Goal: Information Seeking & Learning: Find specific fact

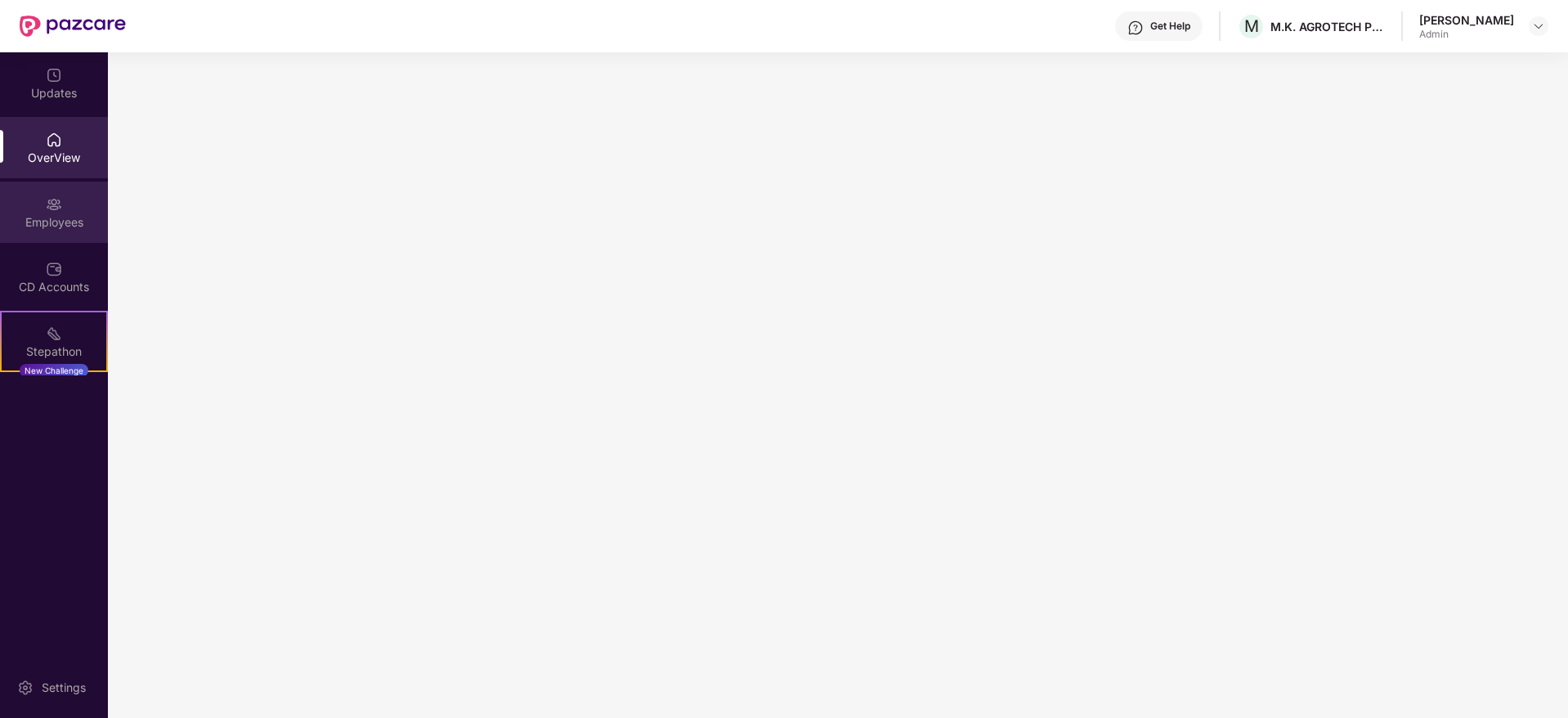
click at [59, 228] on div "Employees" at bounding box center [54, 223] width 108 height 16
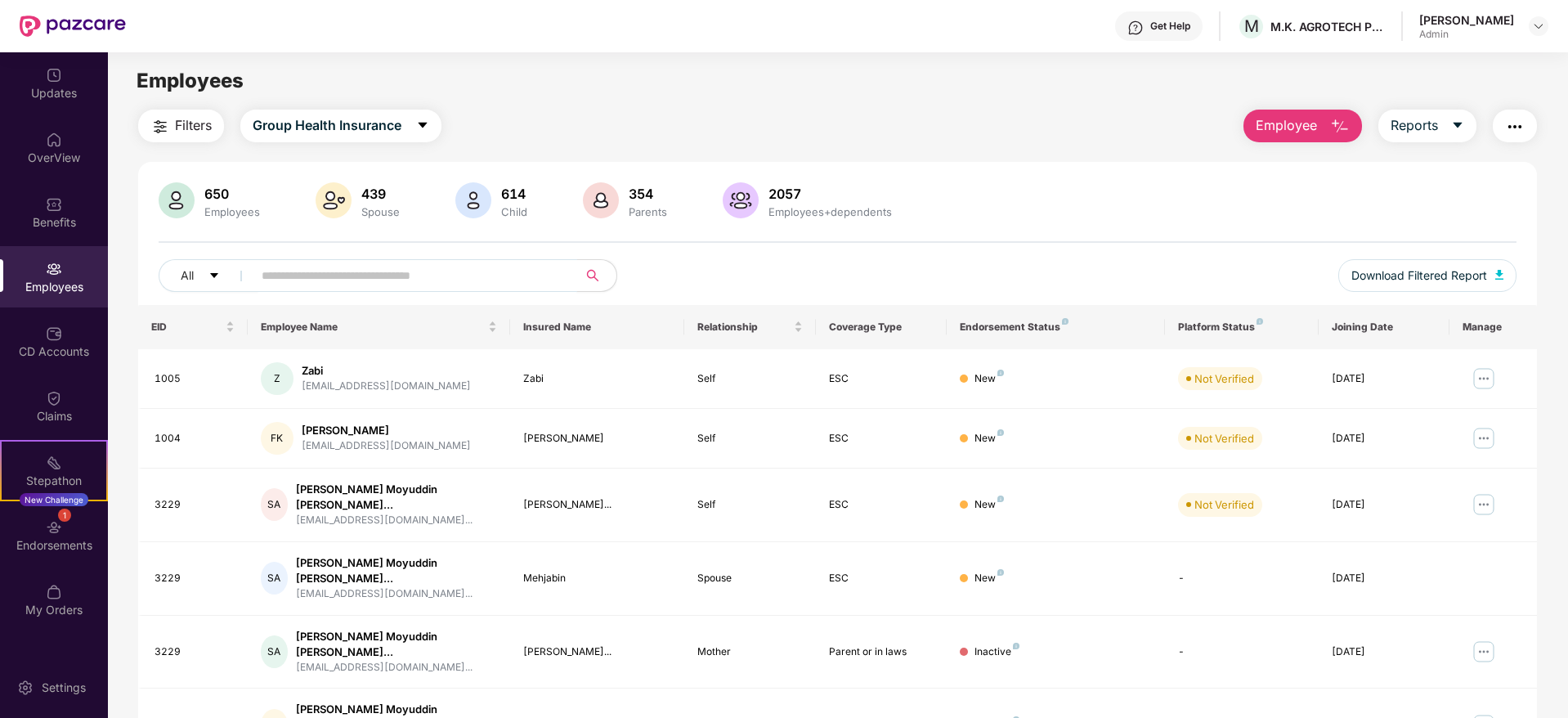
click at [381, 269] on input "text" at bounding box center [408, 276] width 293 height 25
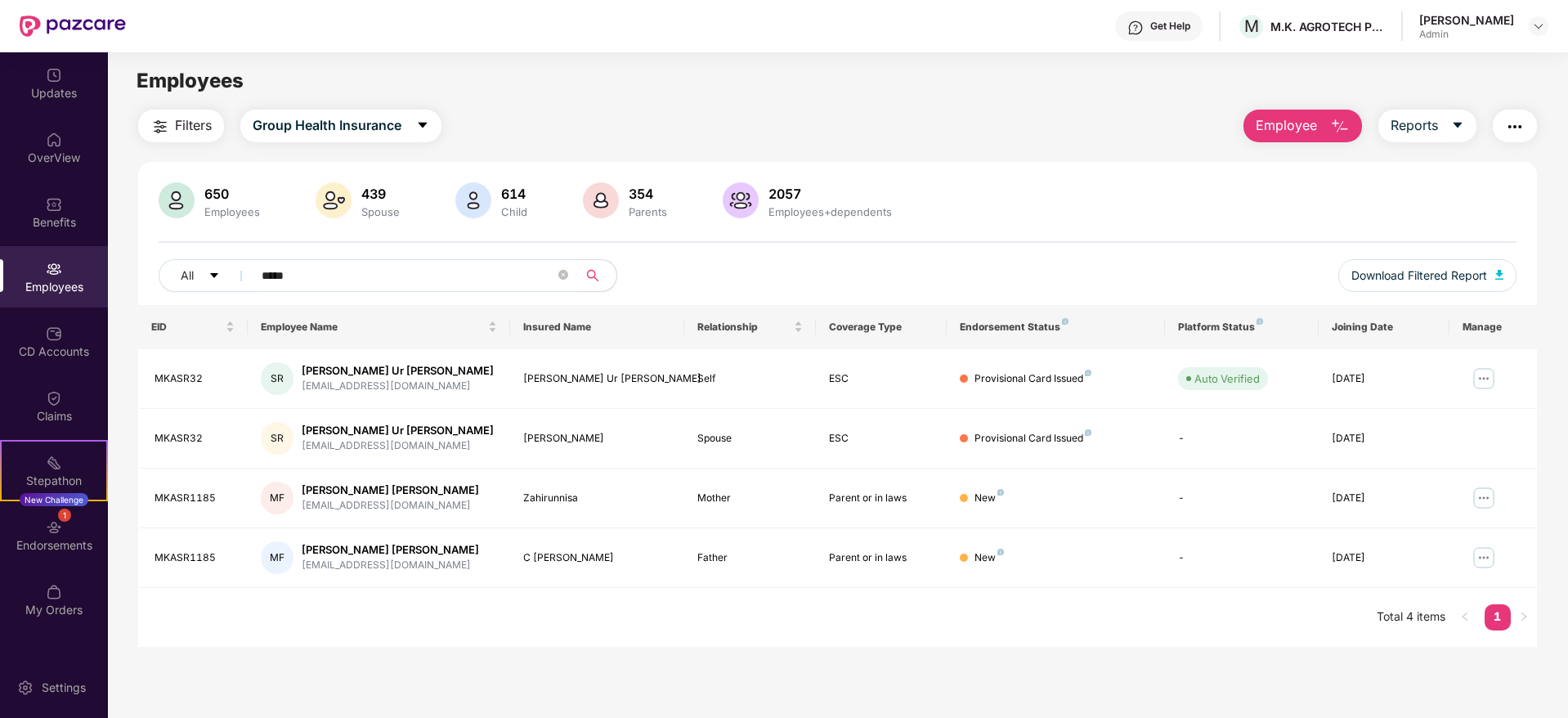
type input "*****"
click at [1349, 130] on button "Employee" at bounding box center [1303, 126] width 119 height 33
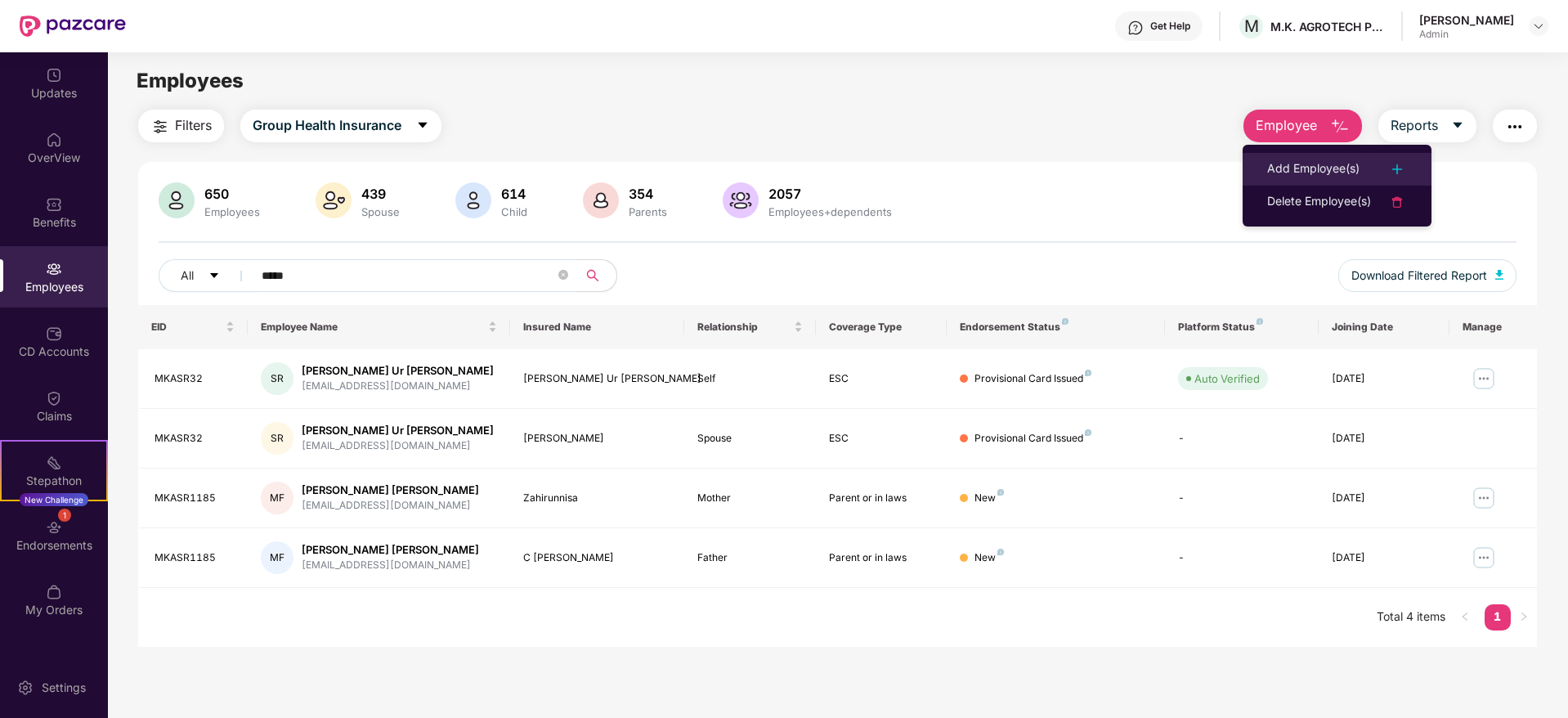
click at [1347, 161] on div "Add Employee(s)" at bounding box center [1313, 170] width 93 height 20
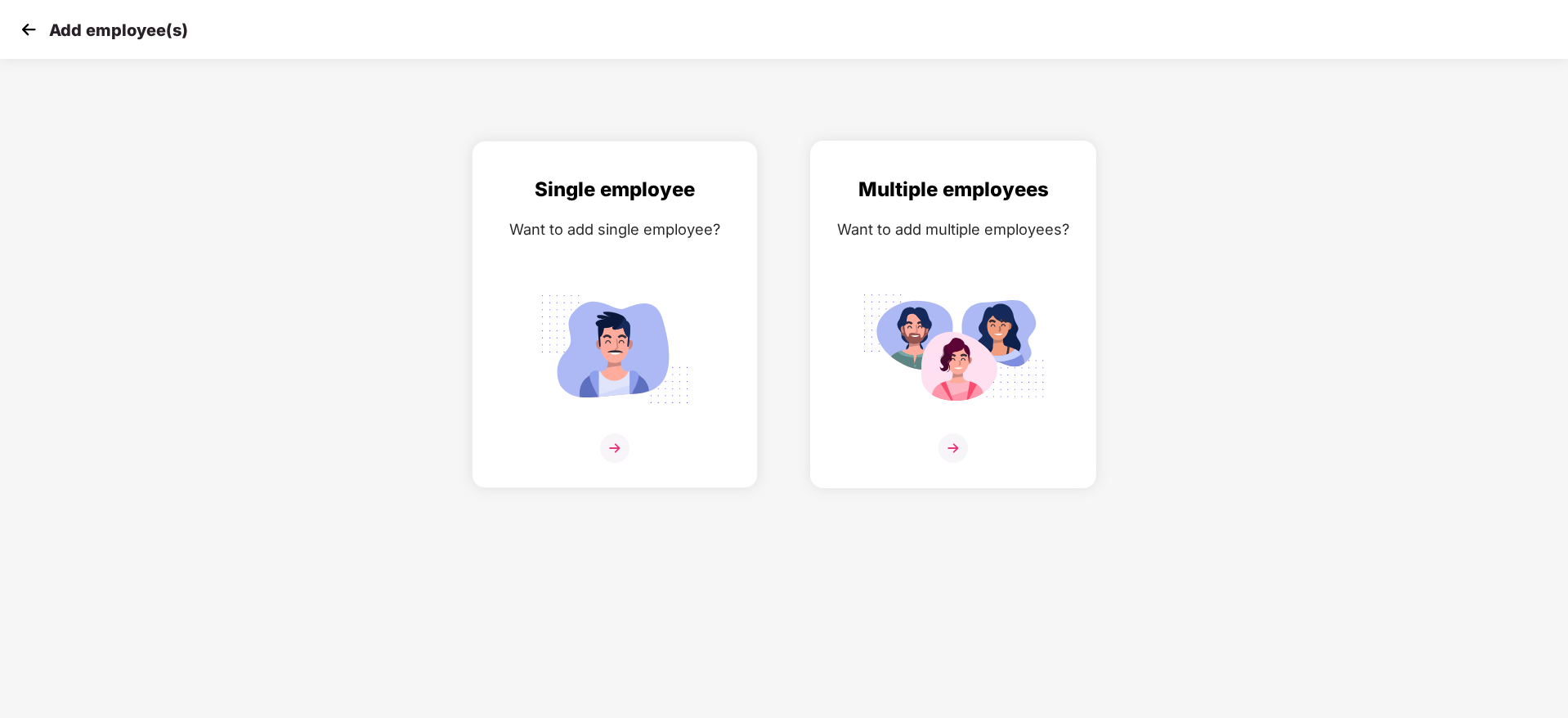
click at [949, 453] on img at bounding box center [952, 447] width 29 height 29
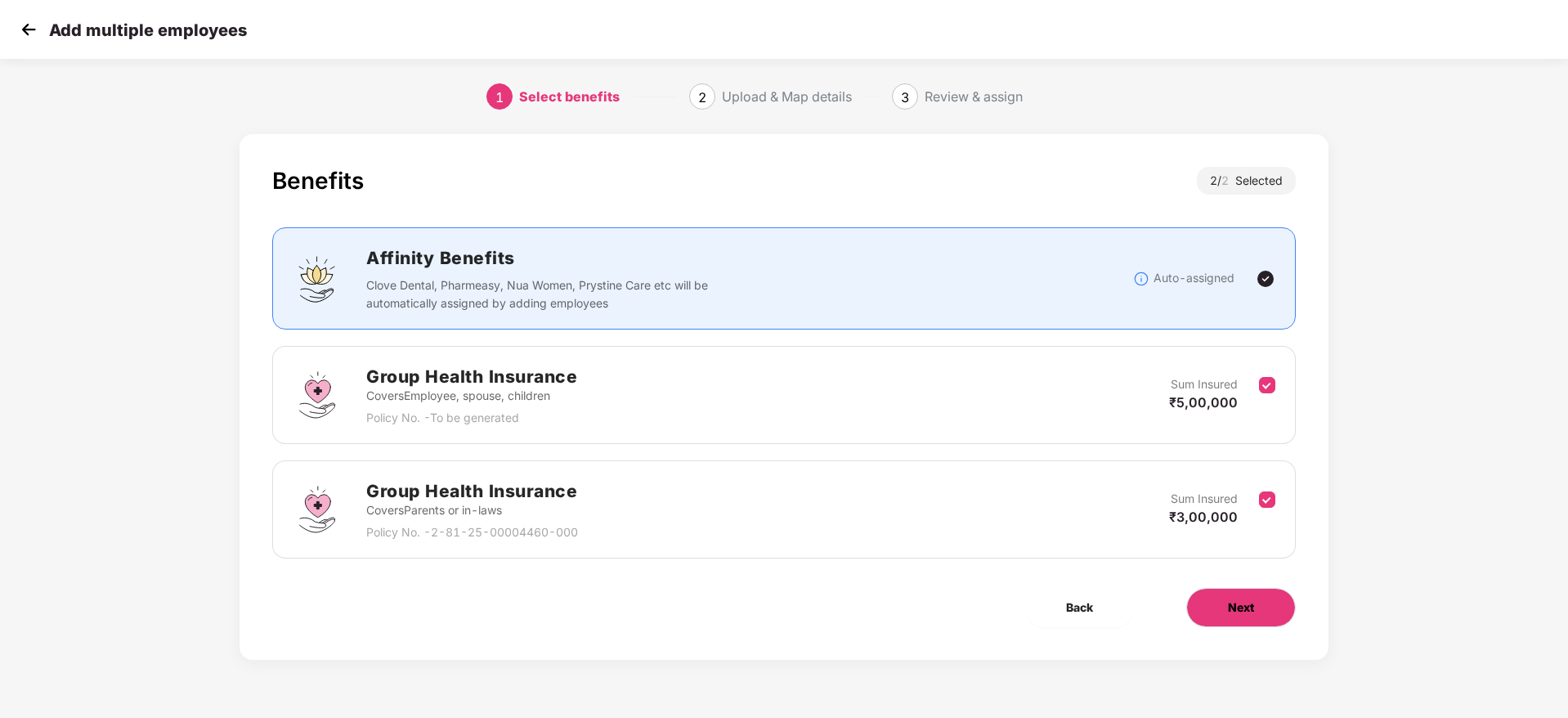
click at [1240, 614] on span "Next" at bounding box center [1241, 608] width 26 height 18
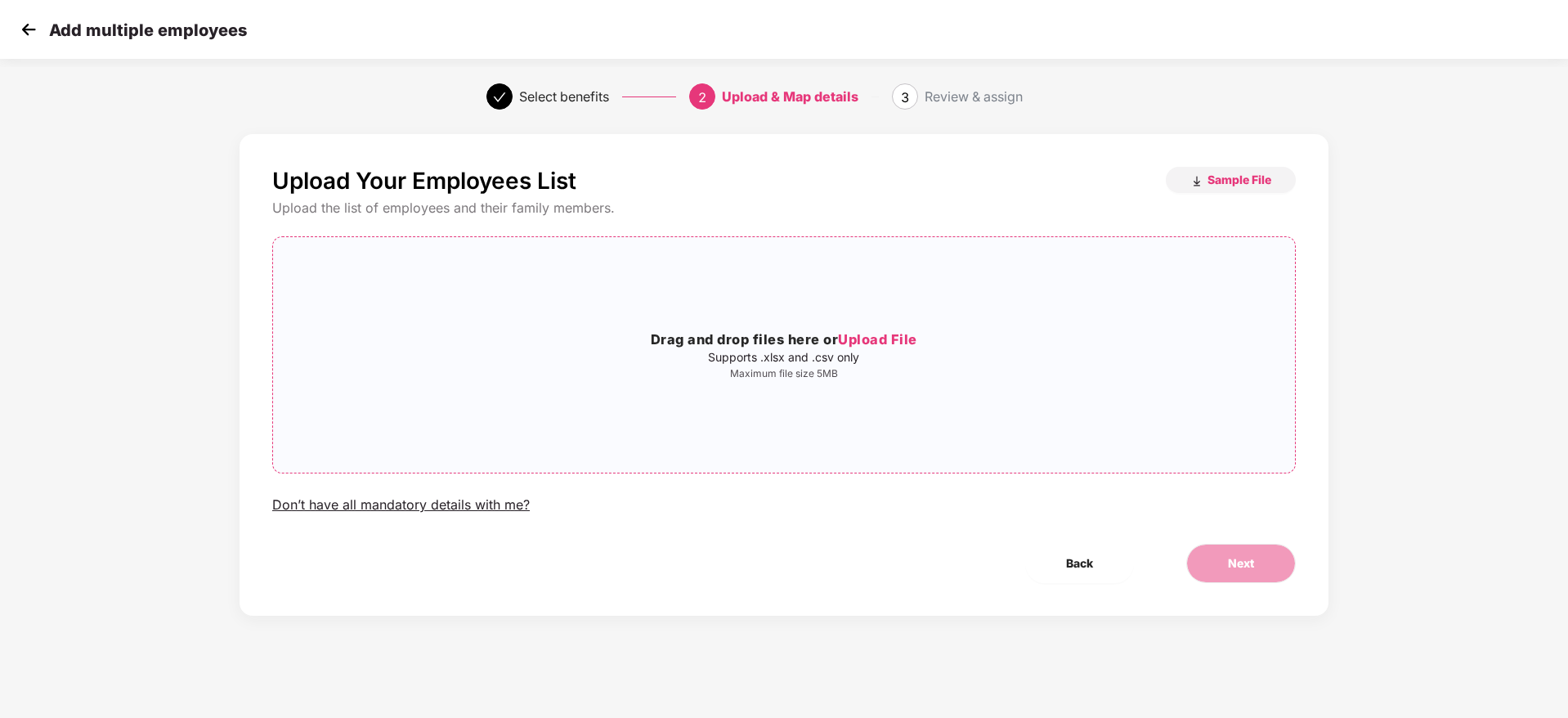
click at [901, 335] on span "Upload File" at bounding box center [877, 340] width 79 height 16
click at [1264, 559] on button "Next" at bounding box center [1242, 563] width 110 height 39
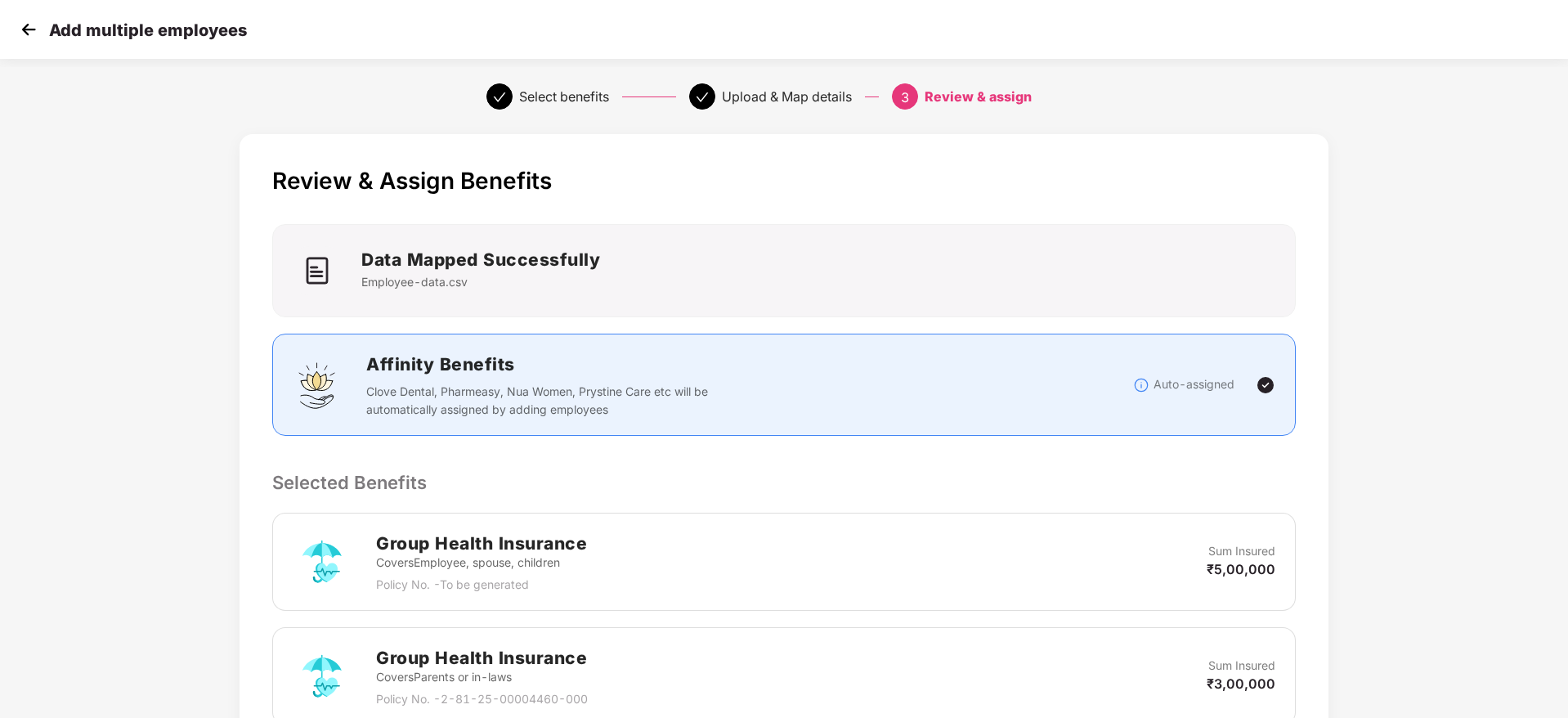
scroll to position [467, 0]
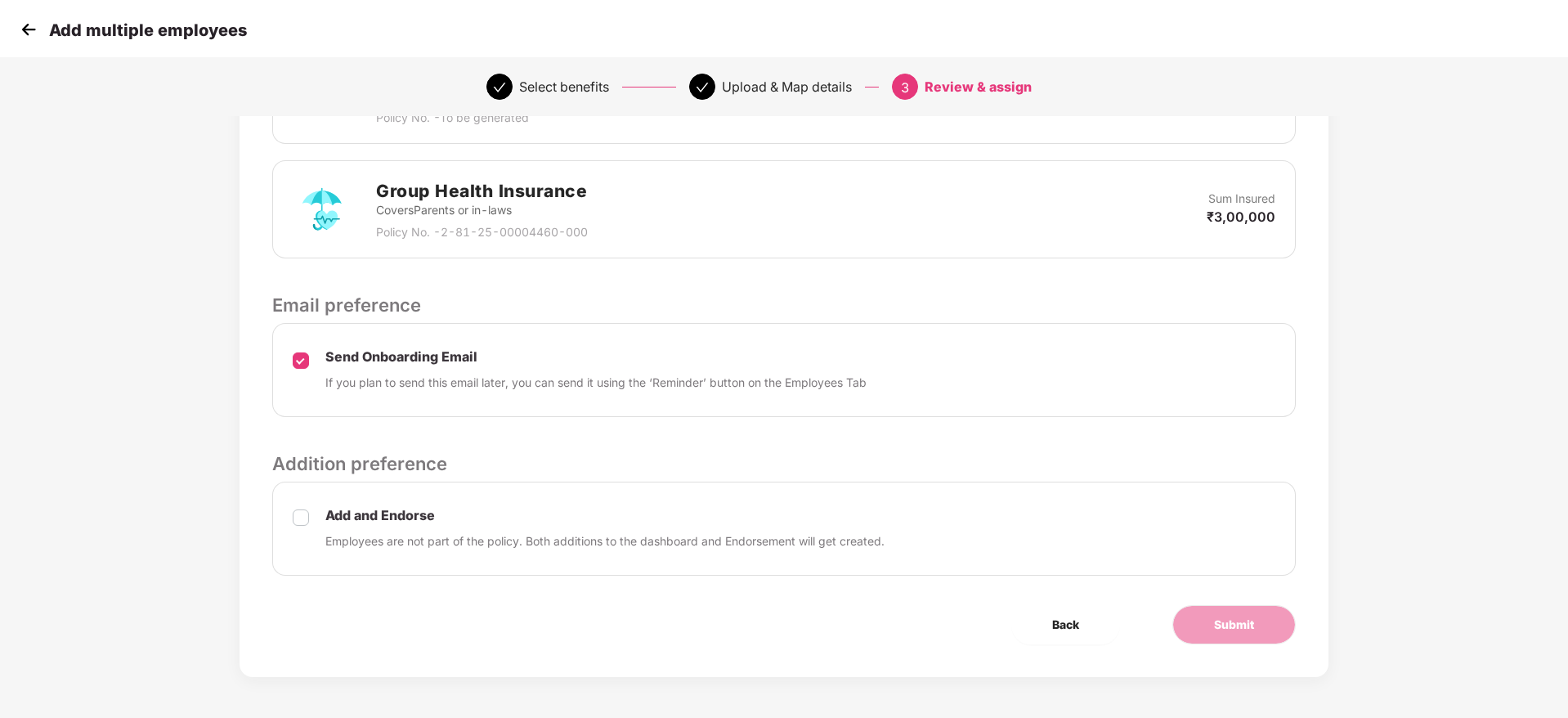
click at [297, 519] on div "Add and Endorse Employees are not part of the policy. Both additions to the das…" at bounding box center [784, 529] width 1024 height 94
click at [1253, 619] on span "Submit" at bounding box center [1235, 625] width 40 height 18
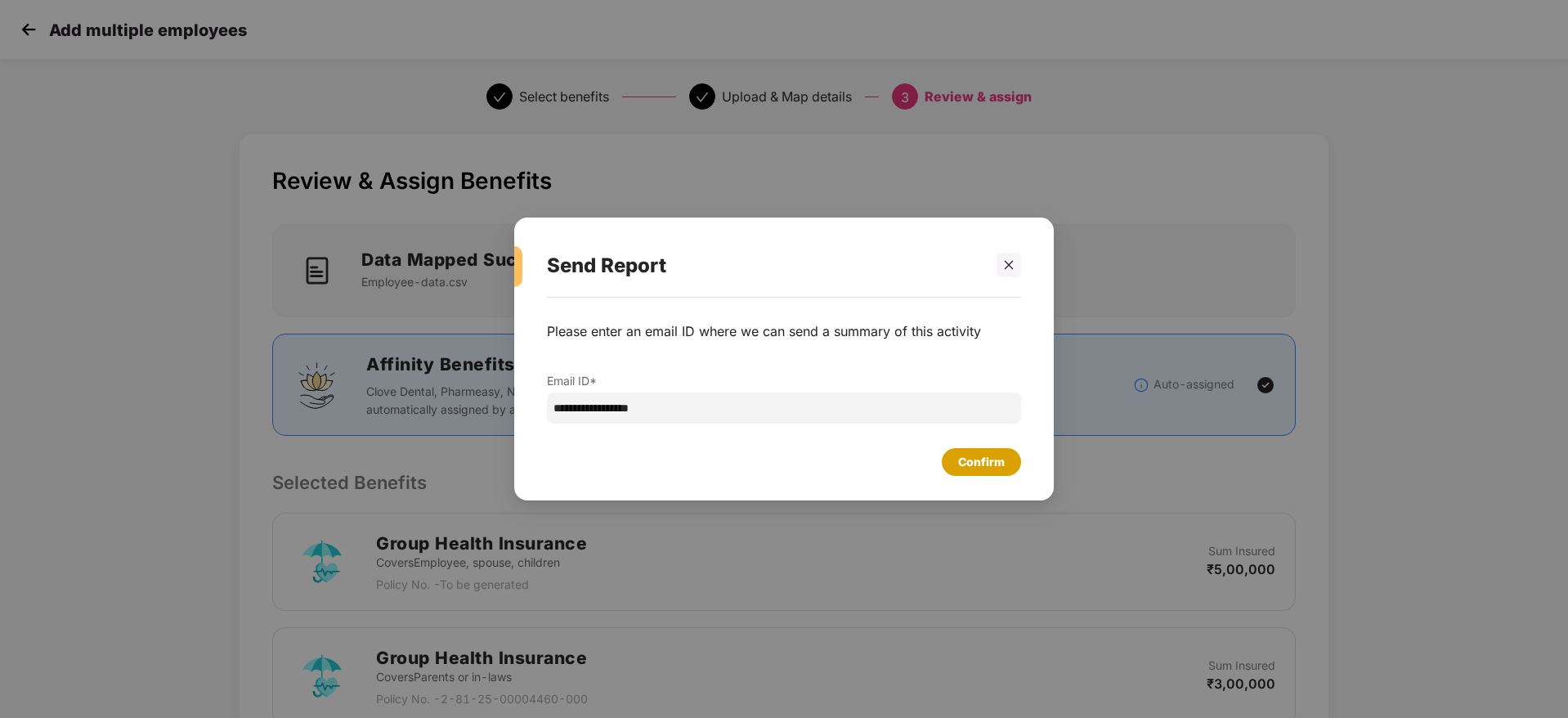
click at [1000, 454] on div "Confirm" at bounding box center [981, 462] width 47 height 18
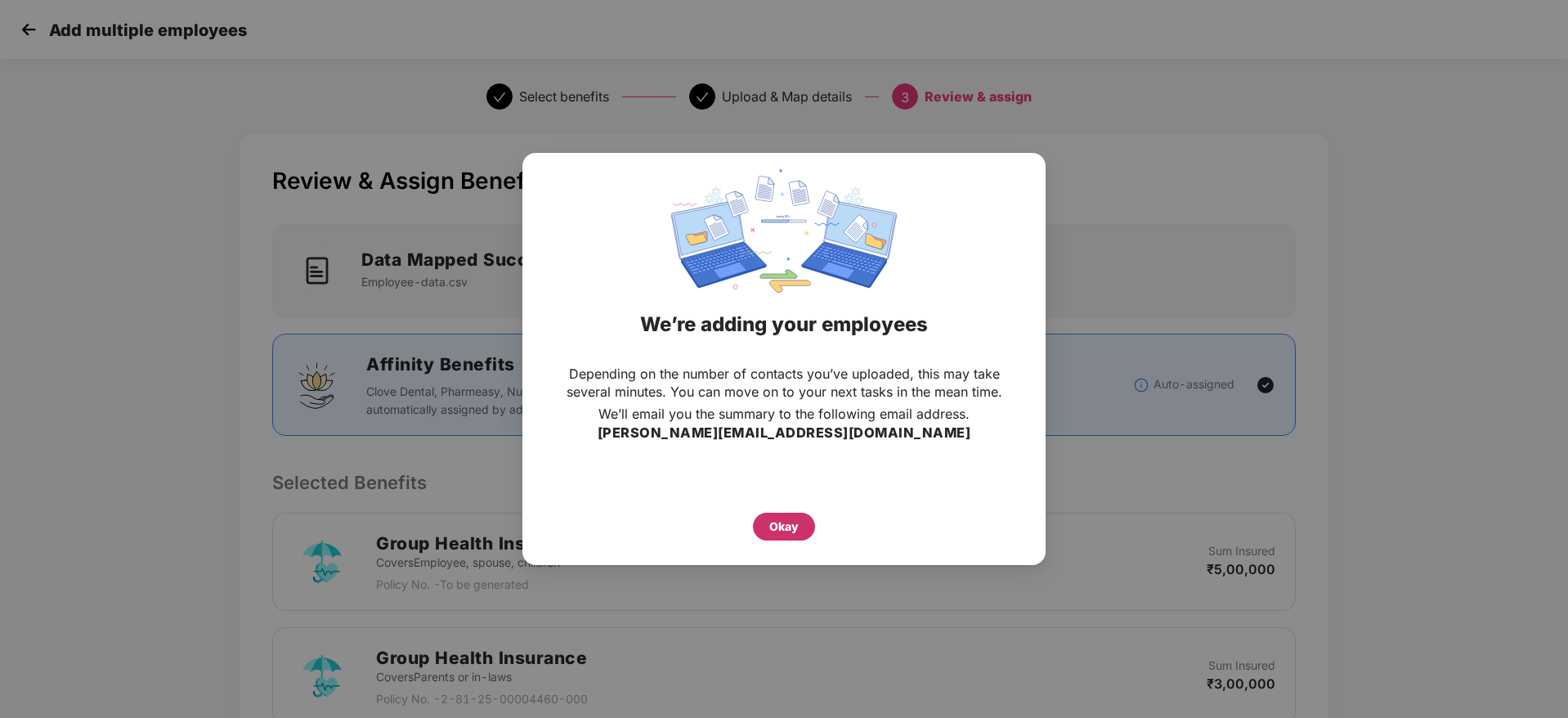
click at [781, 524] on div "Okay" at bounding box center [784, 527] width 29 height 18
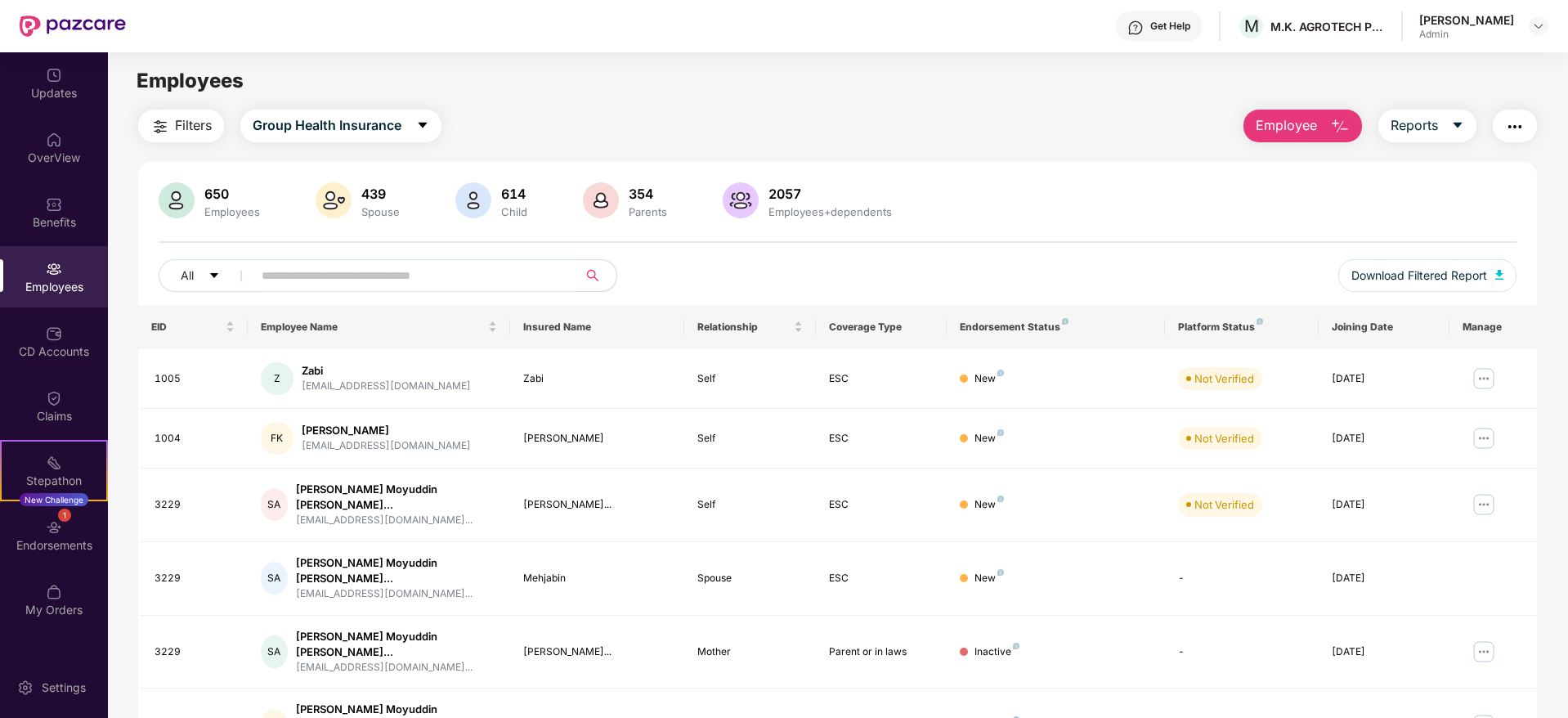
click at [373, 288] on input "text" at bounding box center [408, 276] width 293 height 25
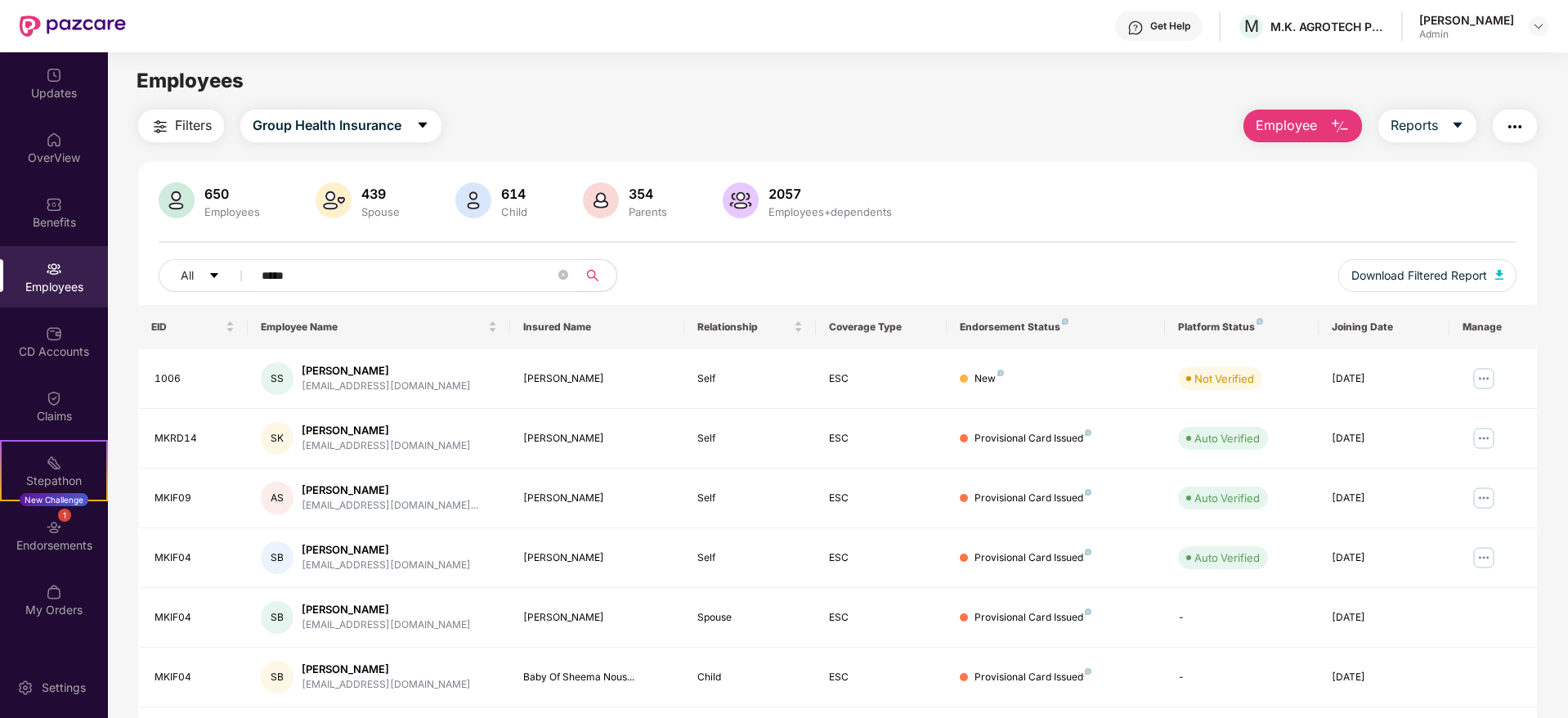
click at [392, 274] on input "*****" at bounding box center [408, 276] width 293 height 25
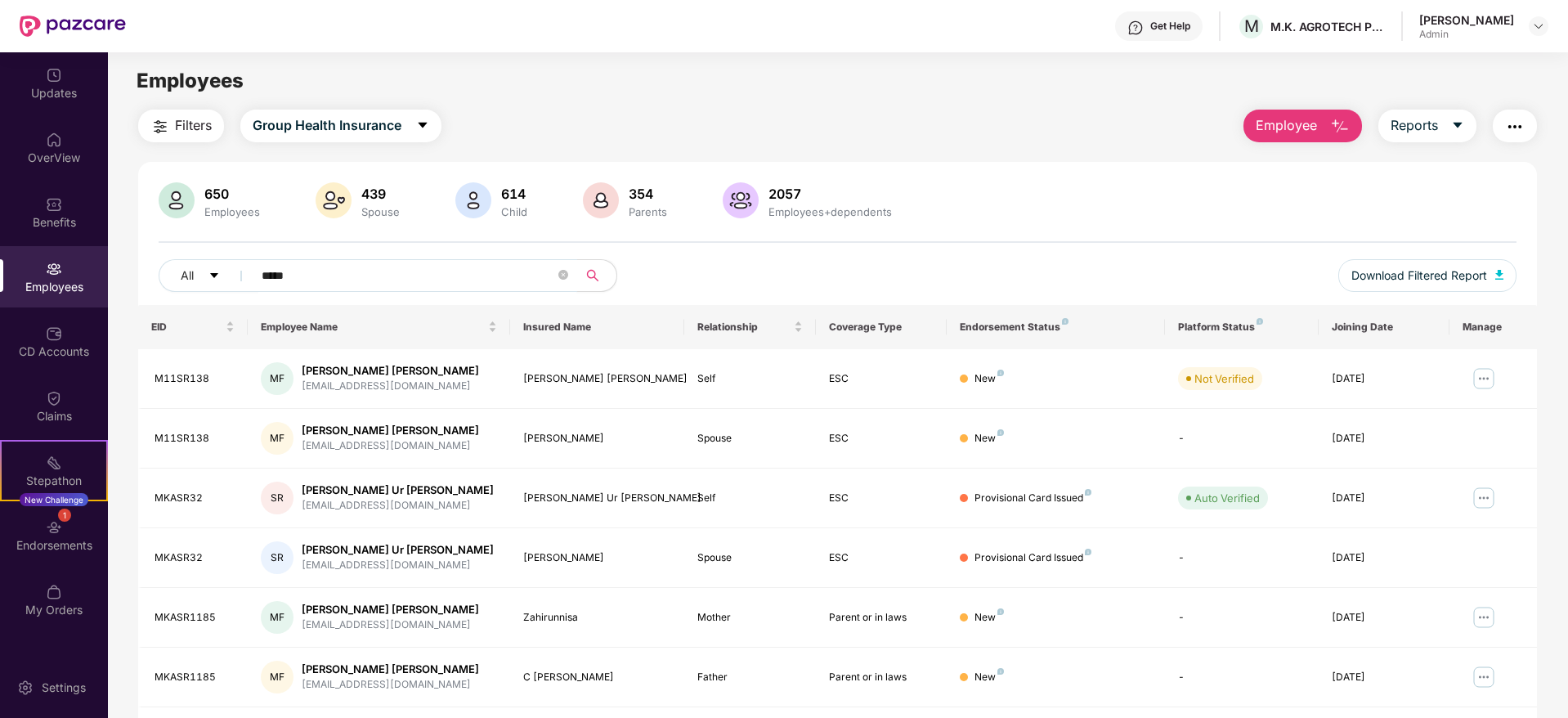
scroll to position [52, 0]
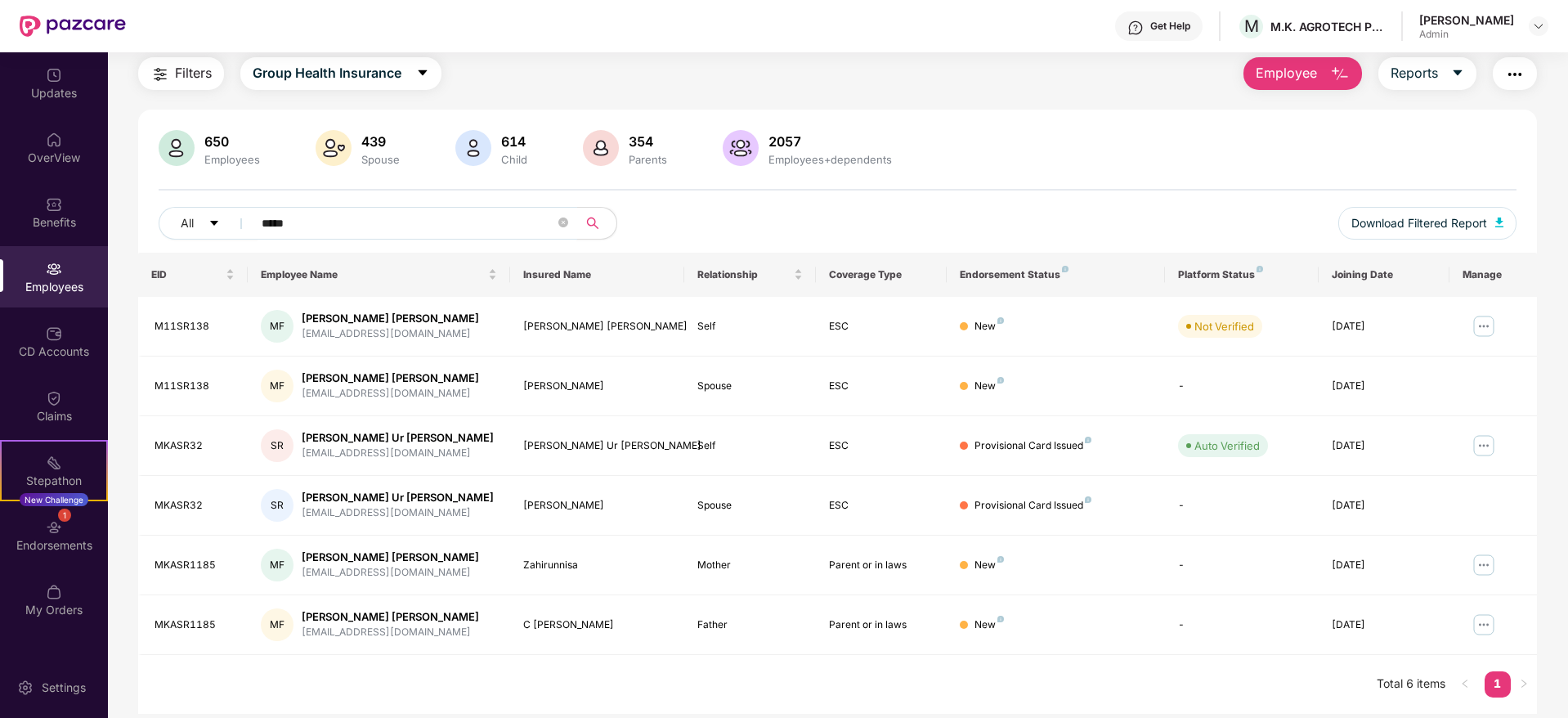
click at [458, 216] on input "*****" at bounding box center [408, 223] width 293 height 25
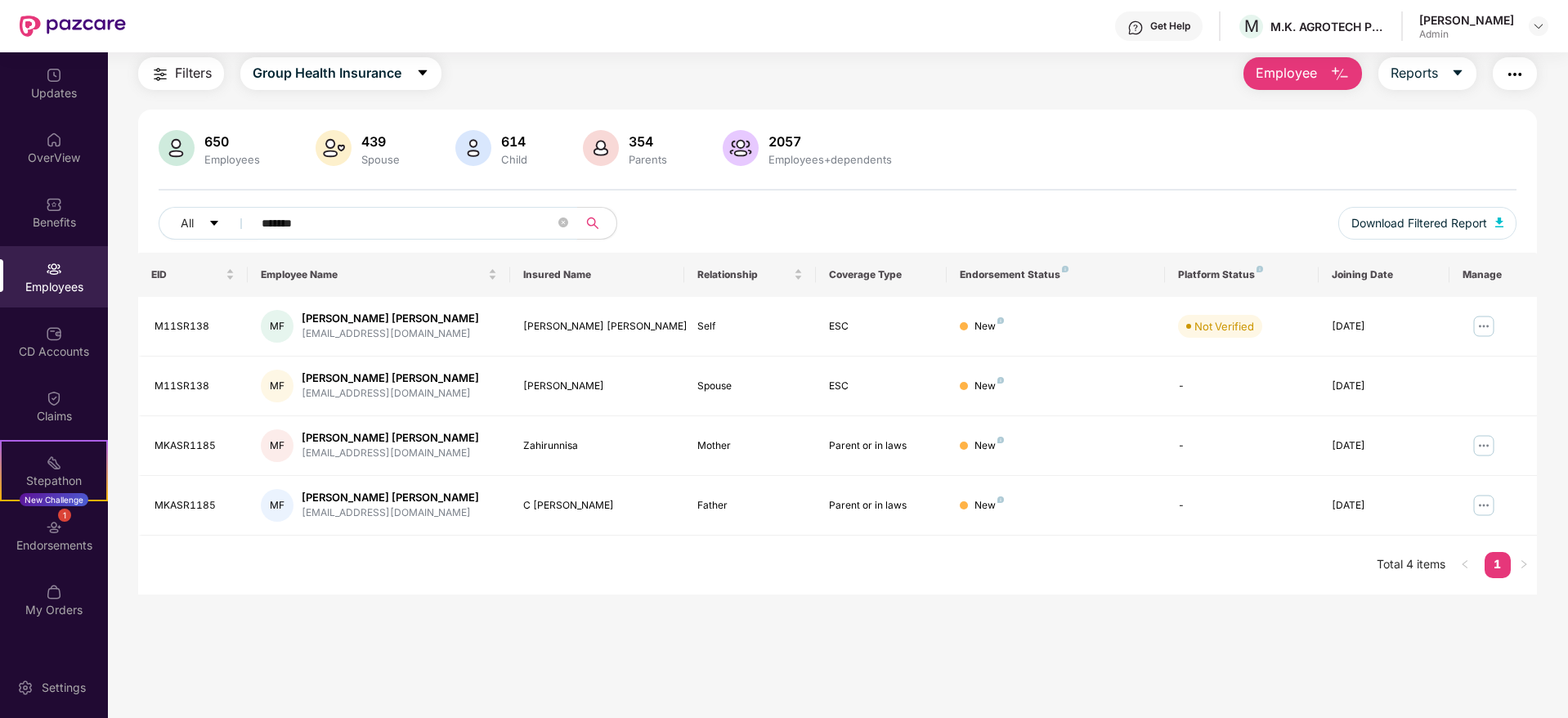
click at [450, 227] on input "*******" at bounding box center [408, 223] width 293 height 25
paste input "*"
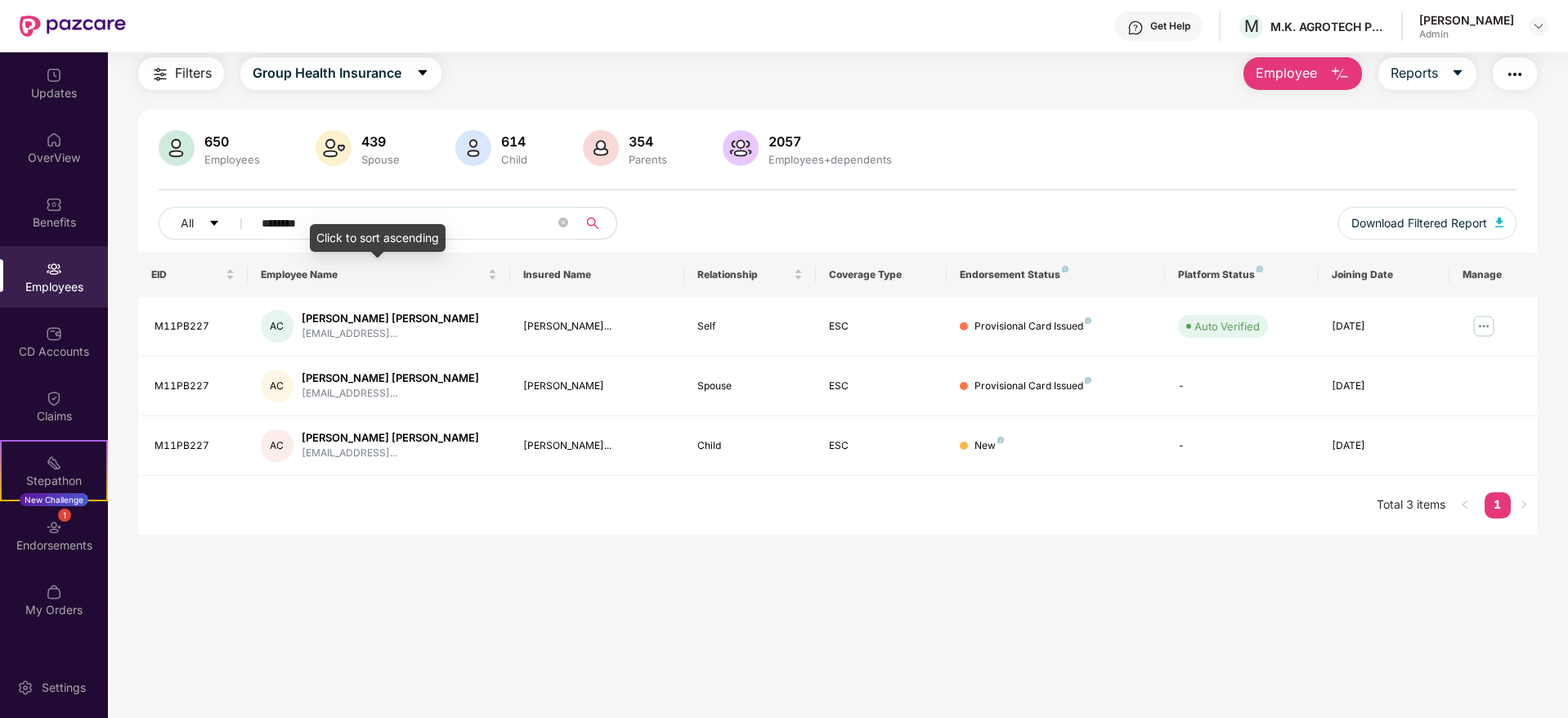
click at [441, 219] on input "********" at bounding box center [408, 223] width 293 height 25
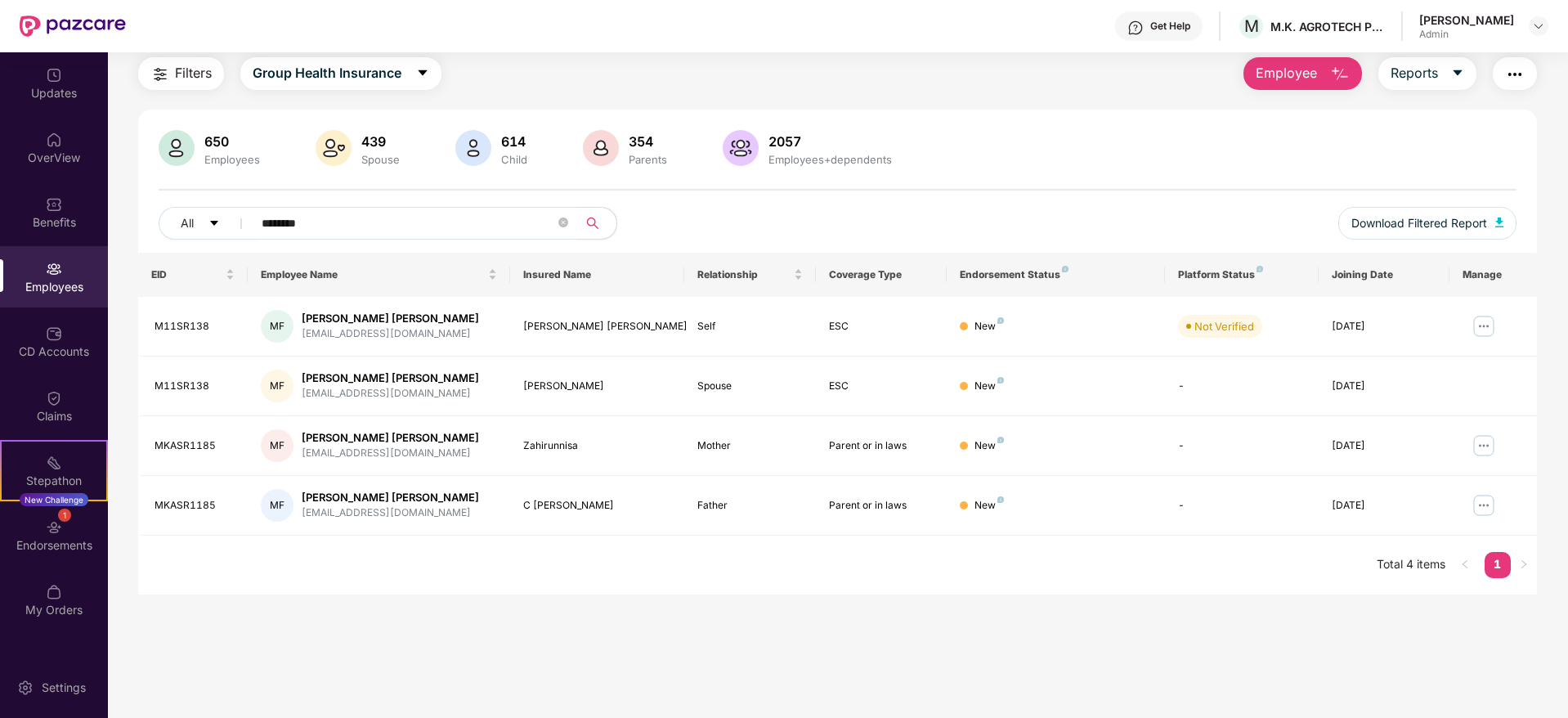
type input "*******"
click at [189, 389] on div "M11SR138" at bounding box center [195, 386] width 80 height 16
copy div "M11SR138"
drag, startPoint x: 419, startPoint y: 375, endPoint x: 300, endPoint y: 377, distance: 119.0
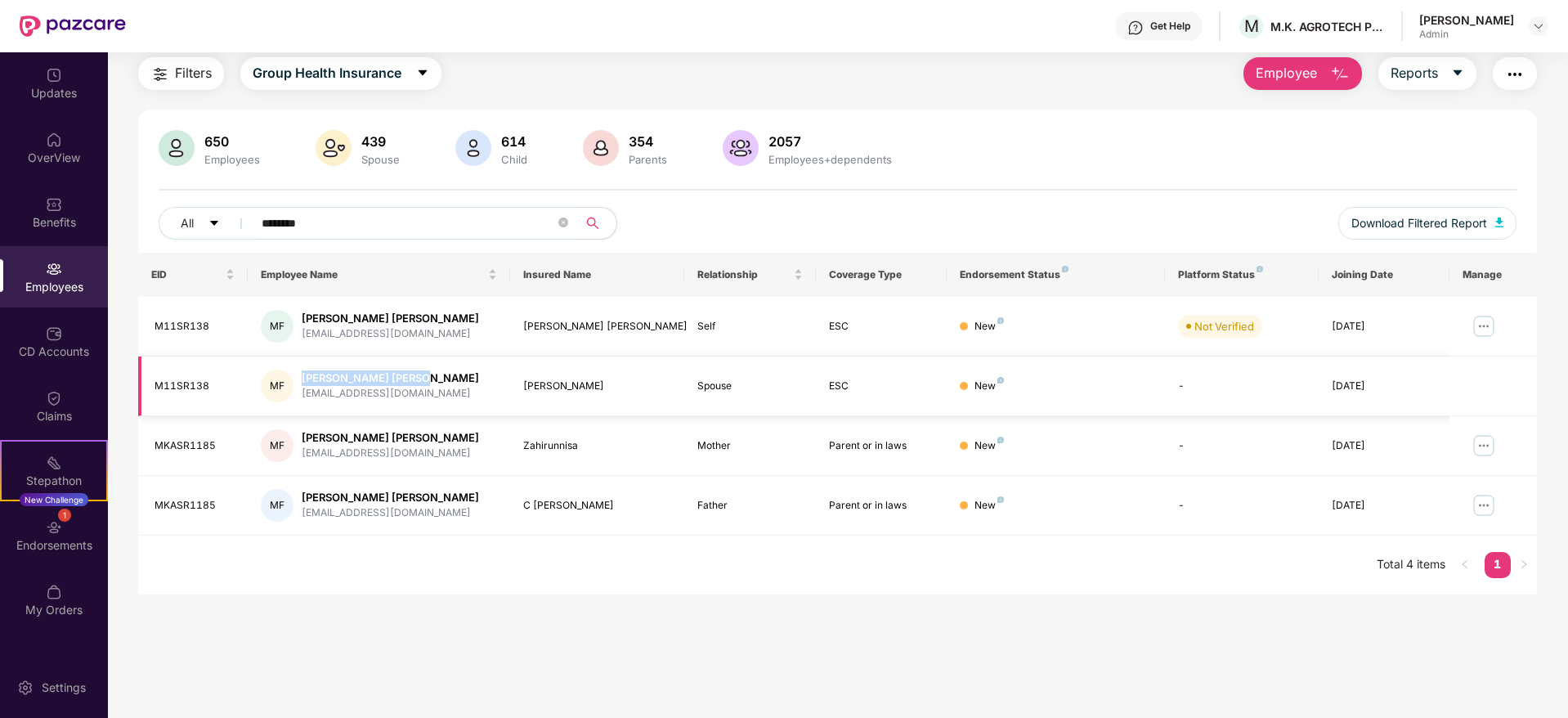
click at [301, 377] on div "[PERSON_NAME] [PERSON_NAME]" at bounding box center [390, 378] width 178 height 16
copy div "[PERSON_NAME] [PERSON_NAME]"
drag, startPoint x: 411, startPoint y: 393, endPoint x: 298, endPoint y: 407, distance: 113.9
click at [298, 407] on td "[PERSON_NAME] [PERSON_NAME] [PERSON_NAME][EMAIL_ADDRESS][DOMAIN_NAME]" at bounding box center [378, 386] width 262 height 60
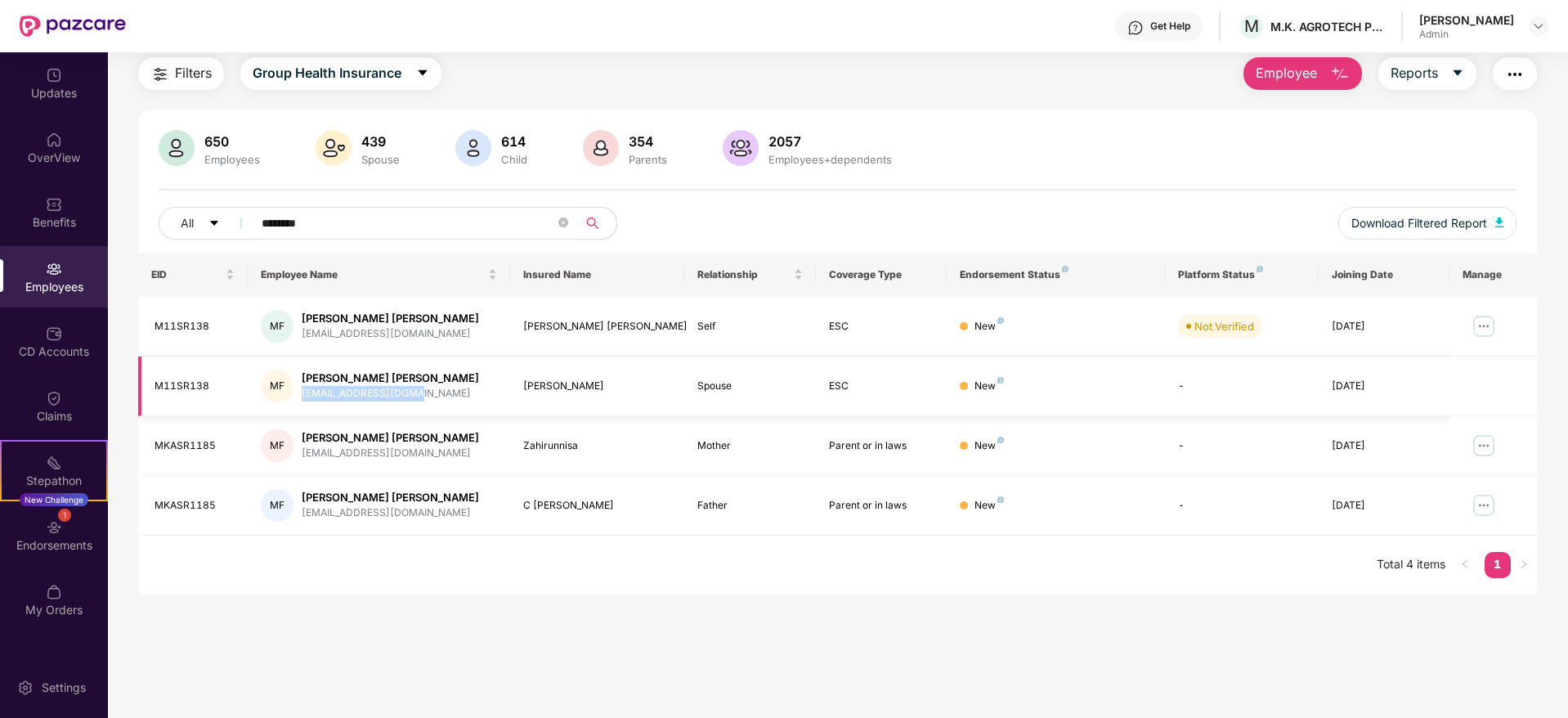
copy div "[EMAIL_ADDRESS][DOMAIN_NAME]"
drag, startPoint x: 409, startPoint y: 450, endPoint x: 301, endPoint y: 468, distance: 109.5
click at [301, 468] on td "[PERSON_NAME] [PERSON_NAME] [PERSON_NAME][EMAIL_ADDRESS][DOMAIN_NAME]" at bounding box center [378, 446] width 262 height 60
click at [546, 449] on div "Zahirunnisa" at bounding box center [597, 446] width 149 height 16
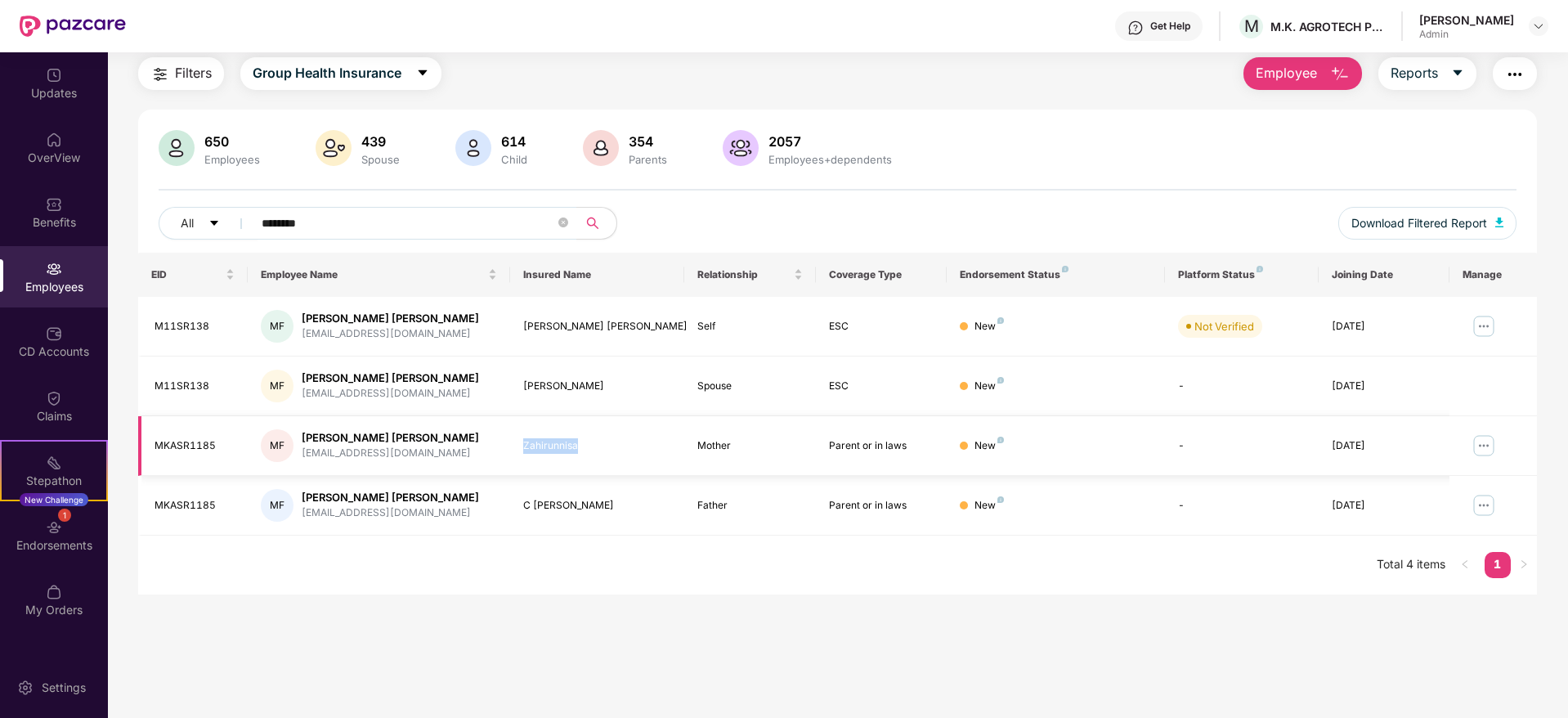
copy div "Zahirunnisa"
click at [569, 500] on div "C [PERSON_NAME]" at bounding box center [597, 506] width 149 height 16
copy div "C [PERSON_NAME]"
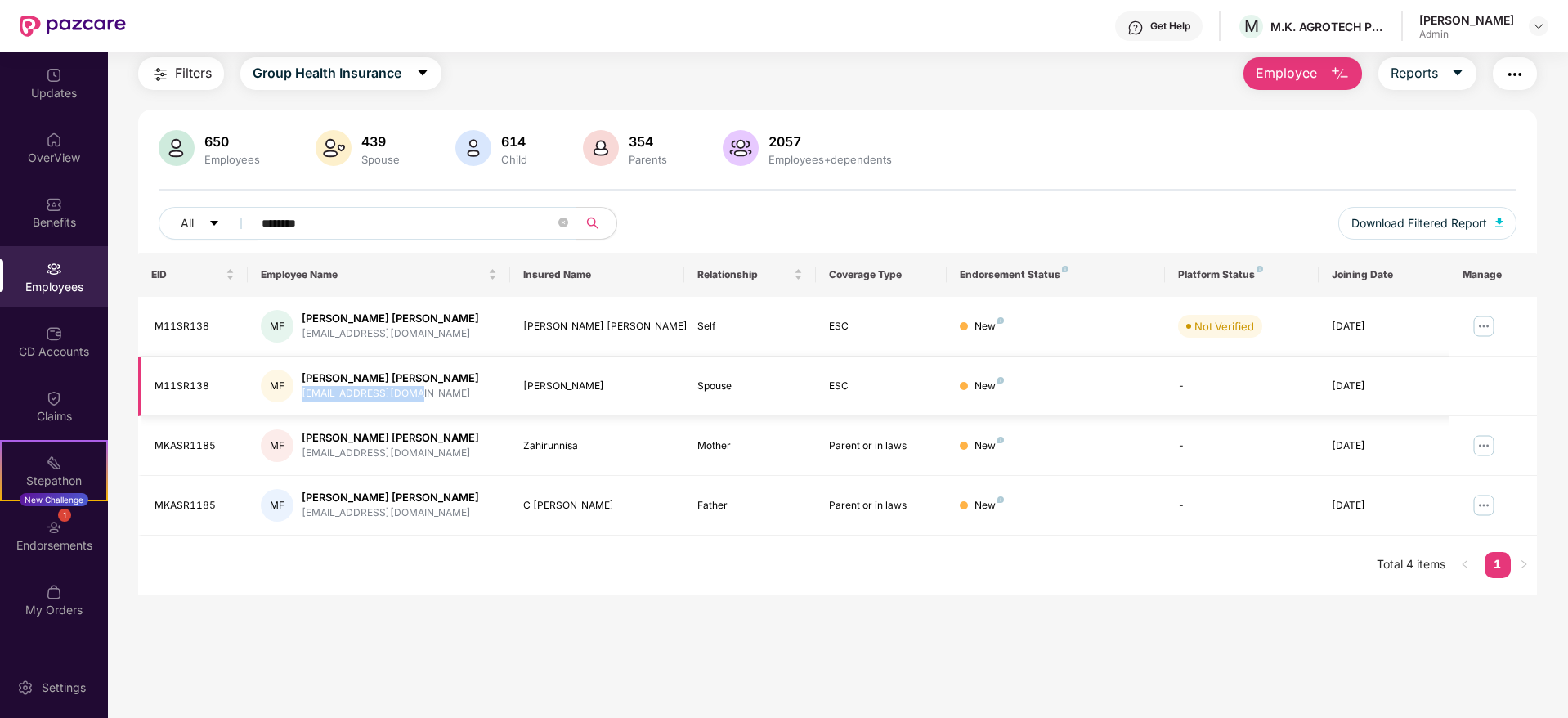
drag, startPoint x: 418, startPoint y: 393, endPoint x: 297, endPoint y: 395, distance: 121.0
click at [297, 395] on div "[PERSON_NAME] [PERSON_NAME] [PERSON_NAME][EMAIL_ADDRESS][DOMAIN_NAME]" at bounding box center [378, 385] width 237 height 33
copy div "[EMAIL_ADDRESS][DOMAIN_NAME]"
click at [1473, 438] on img at bounding box center [1484, 445] width 26 height 26
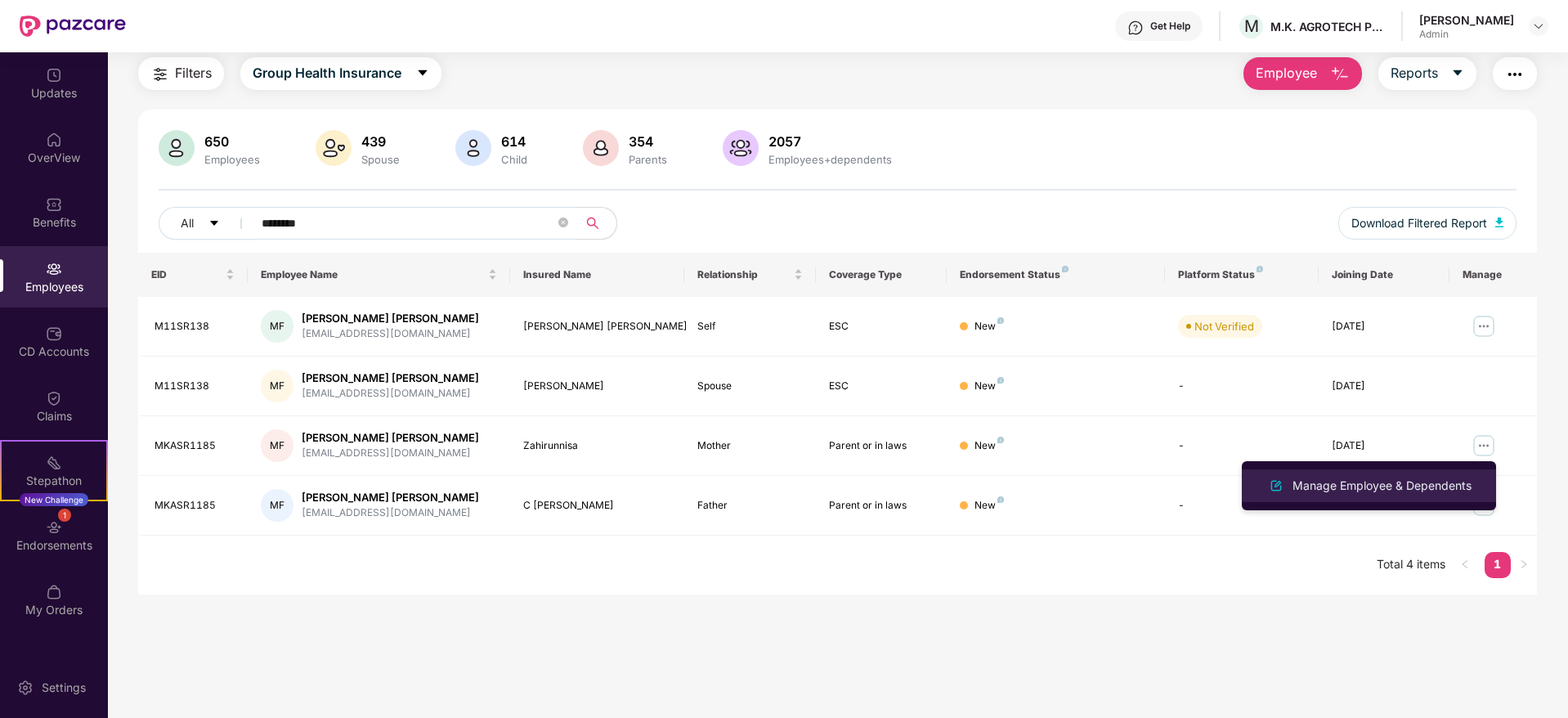
click at [1326, 491] on div "Manage Employee & Dependents" at bounding box center [1382, 486] width 186 height 18
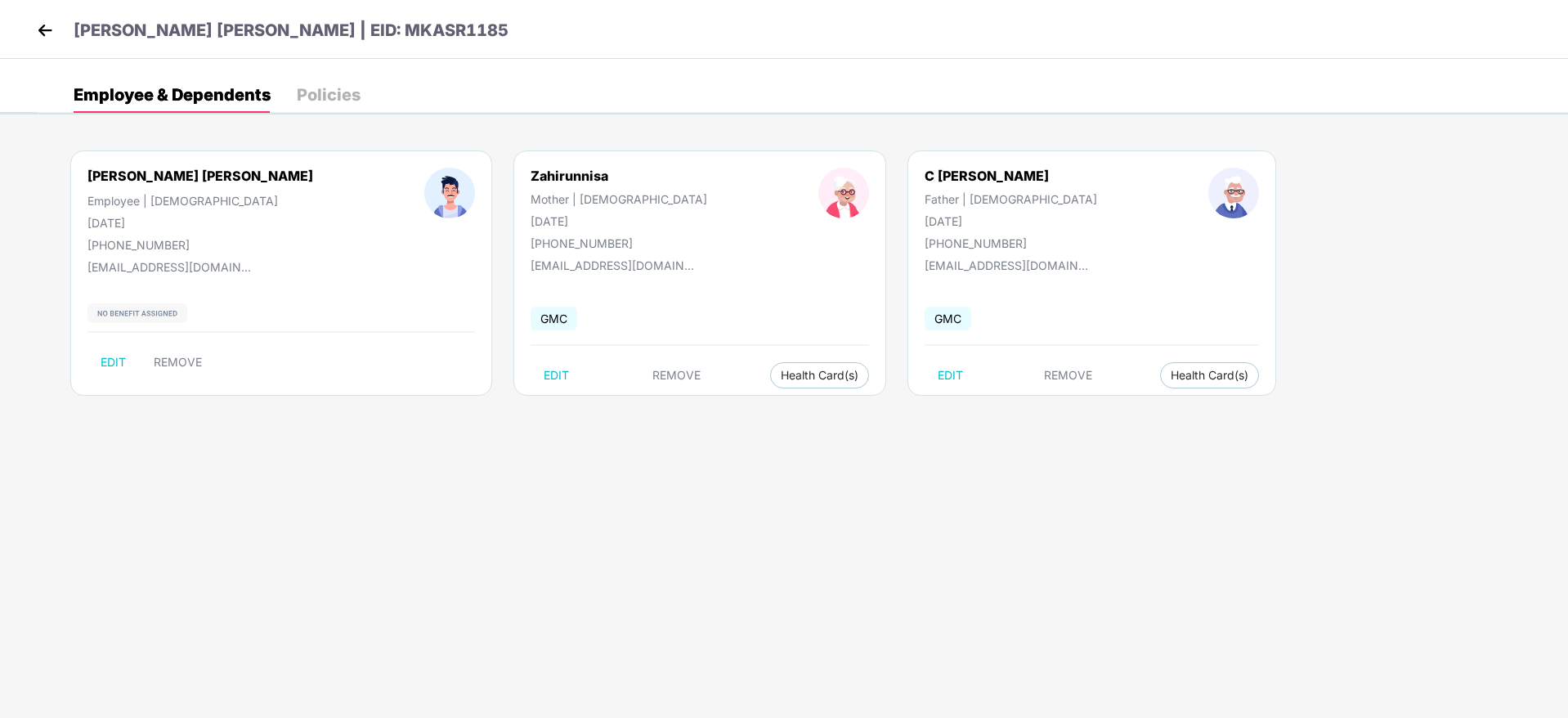
click at [138, 243] on div "[PHONE_NUMBER]" at bounding box center [201, 245] width 226 height 14
copy div "919886062712"
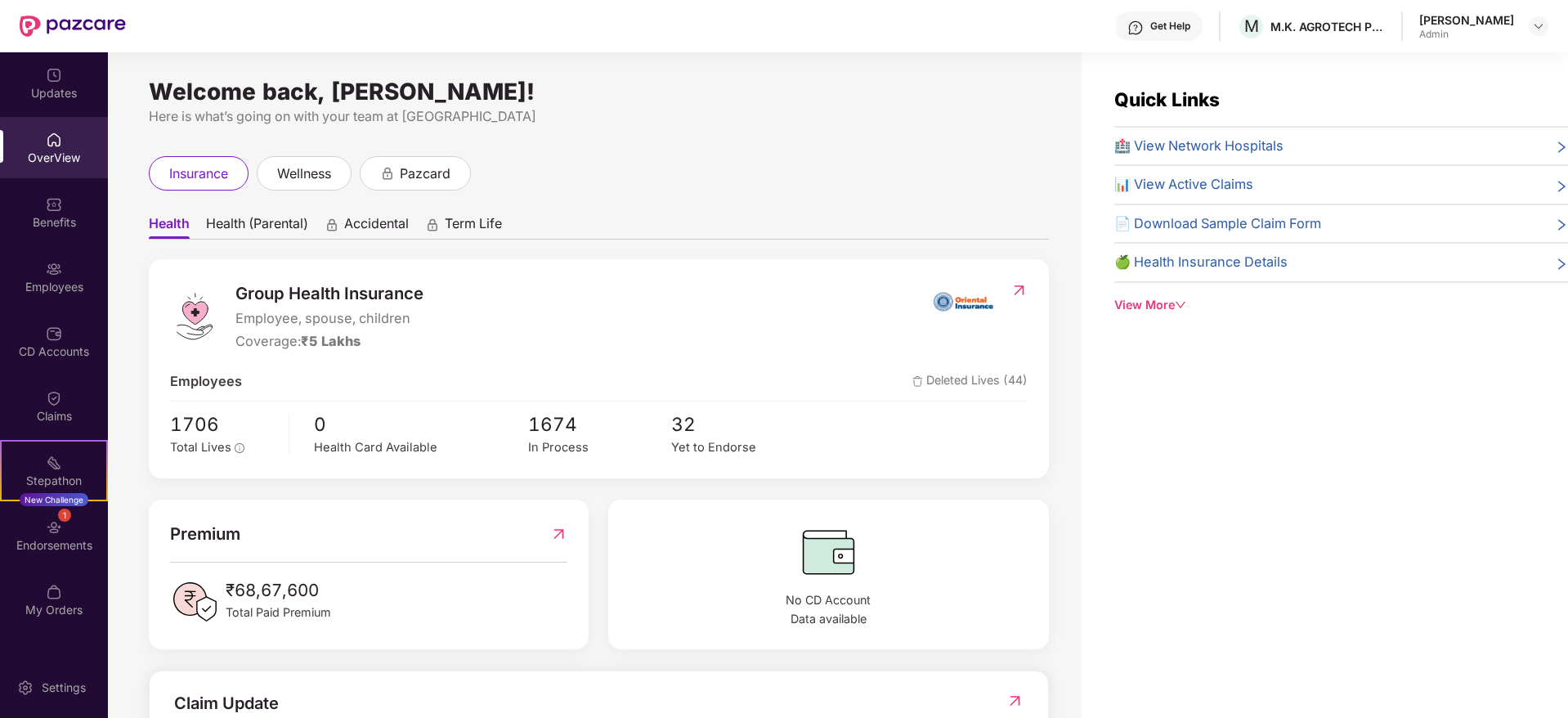
click at [70, 283] on div "Employees" at bounding box center [54, 287] width 108 height 16
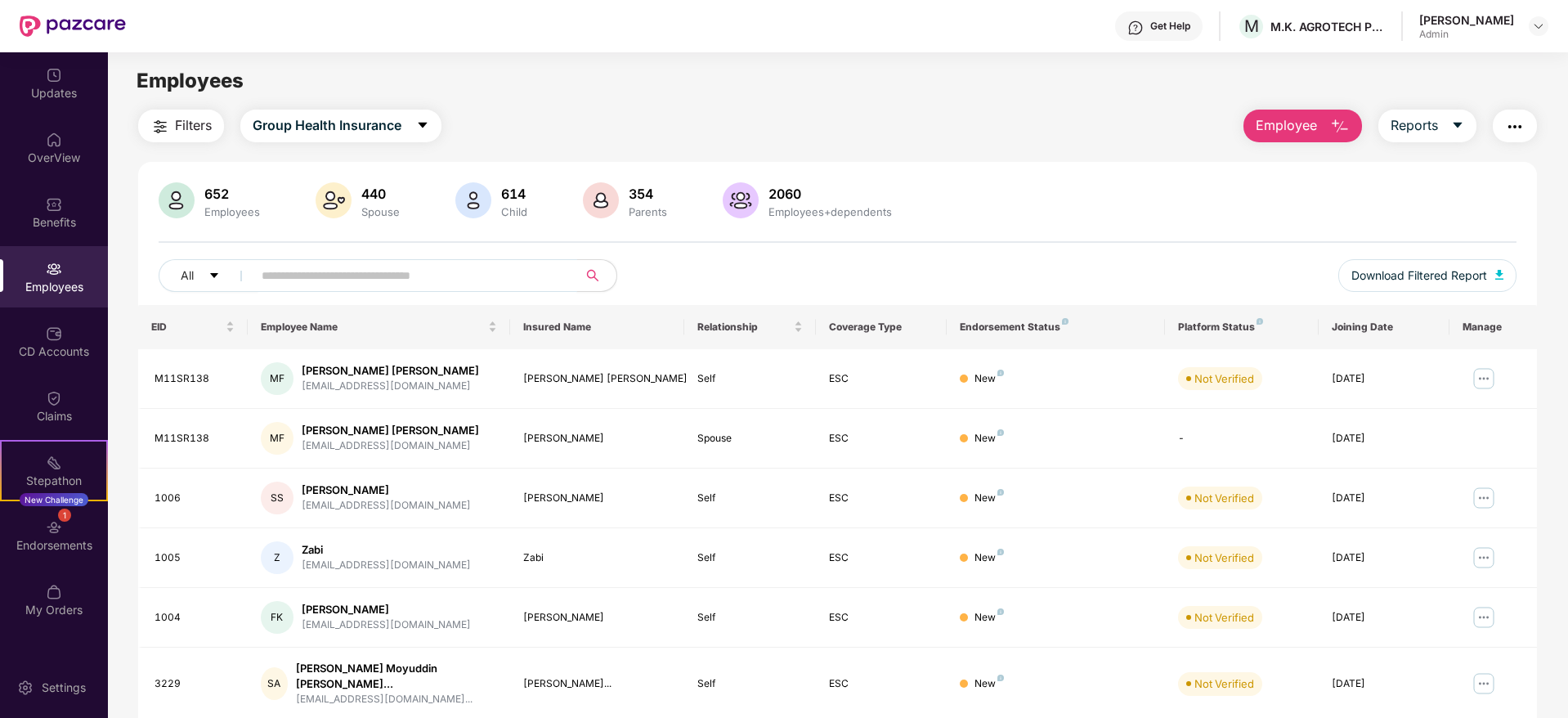
click at [417, 267] on input "text" at bounding box center [408, 276] width 293 height 25
paste input "********"
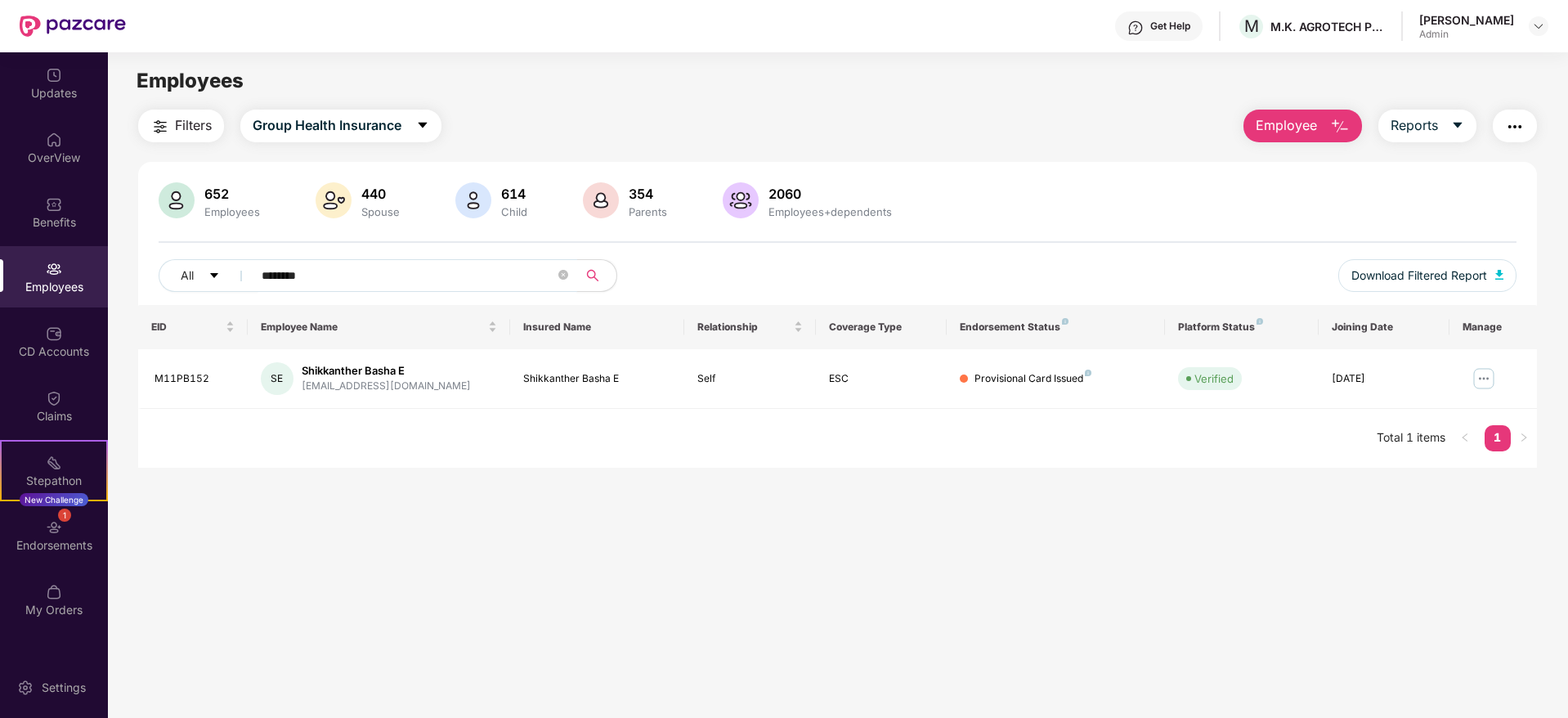
type input "********"
click at [1541, 31] on img at bounding box center [1538, 26] width 13 height 13
click at [1403, 126] on div "Logout" at bounding box center [1461, 129] width 213 height 32
click at [1542, 32] on img at bounding box center [1538, 26] width 13 height 13
click at [1210, 82] on div "Employees" at bounding box center [837, 81] width 1459 height 31
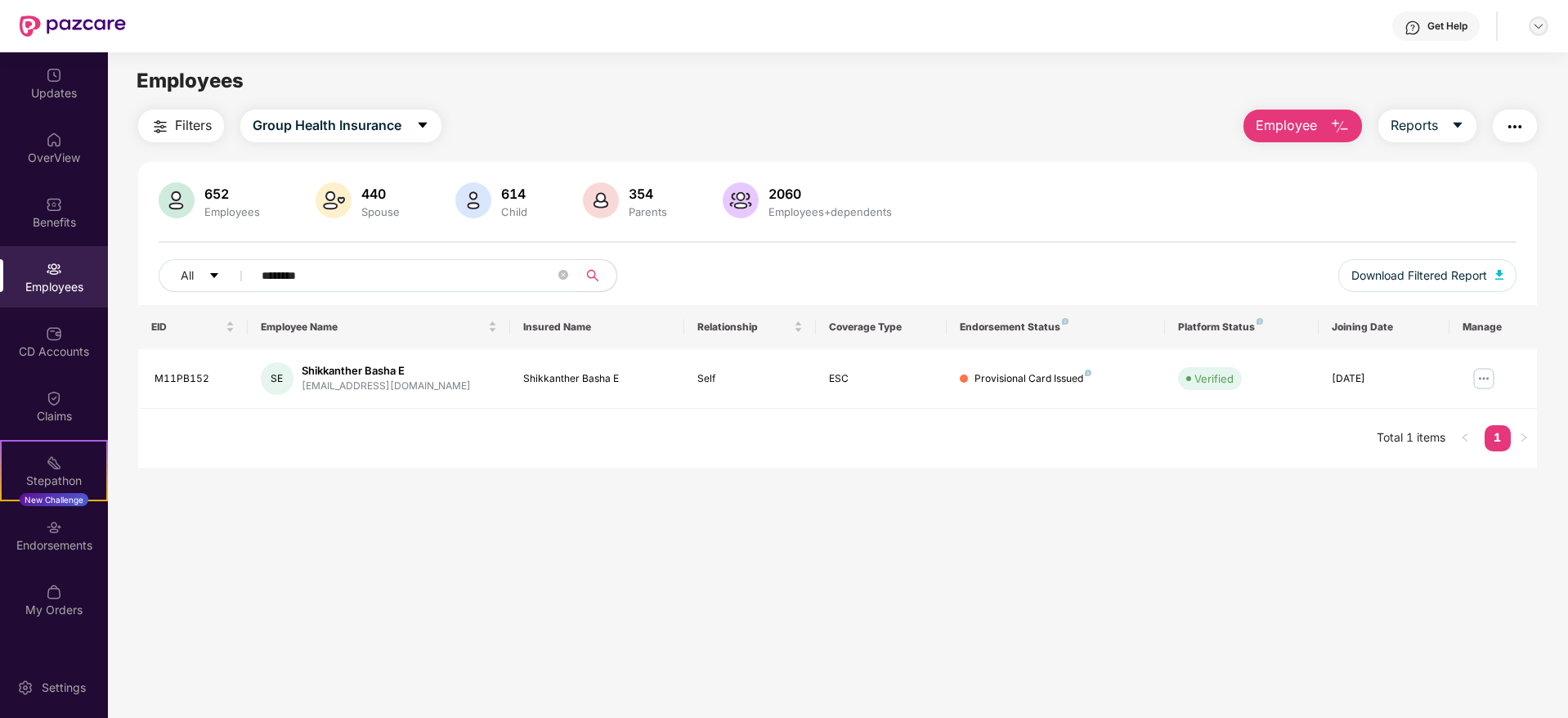
click at [1530, 31] on div at bounding box center [1539, 26] width 20 height 20
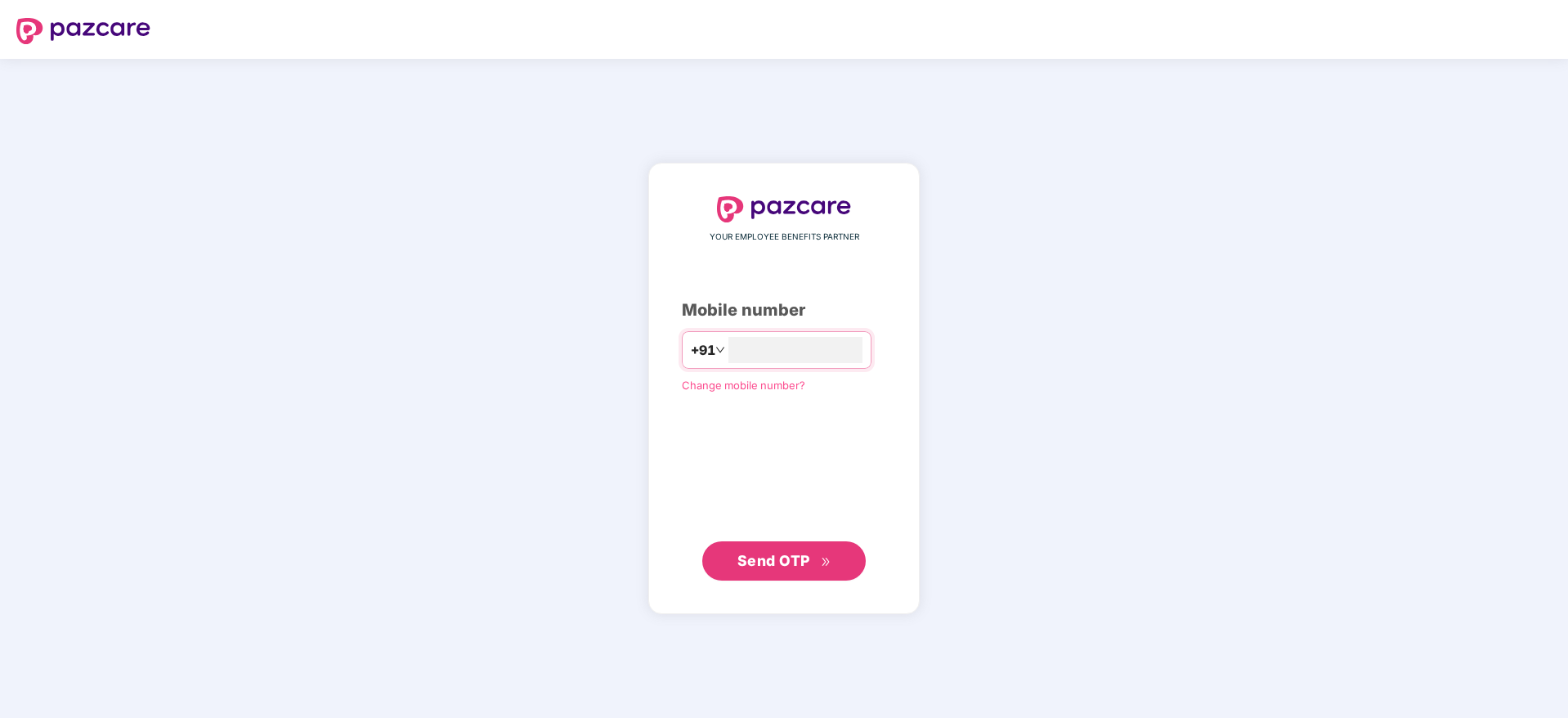
type input "**********"
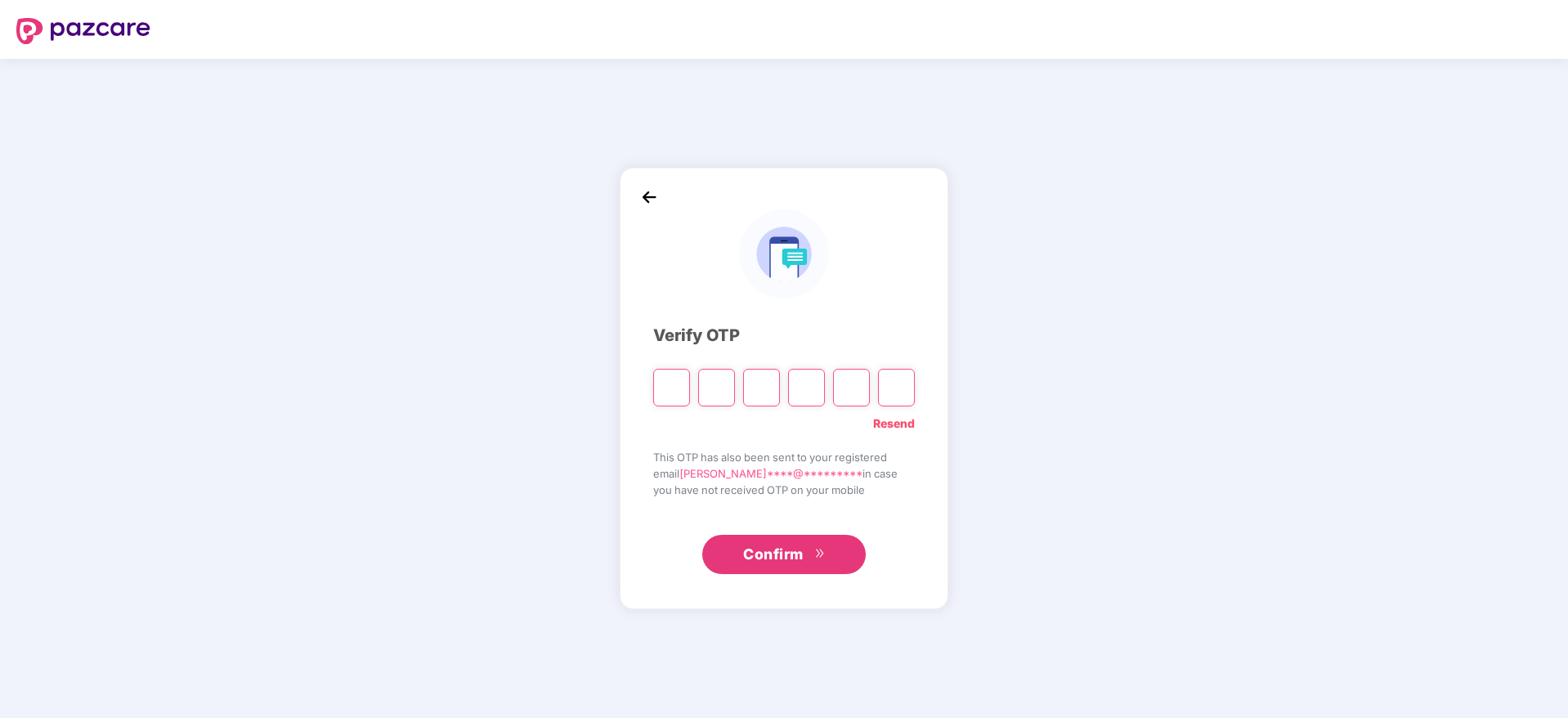
type input "*"
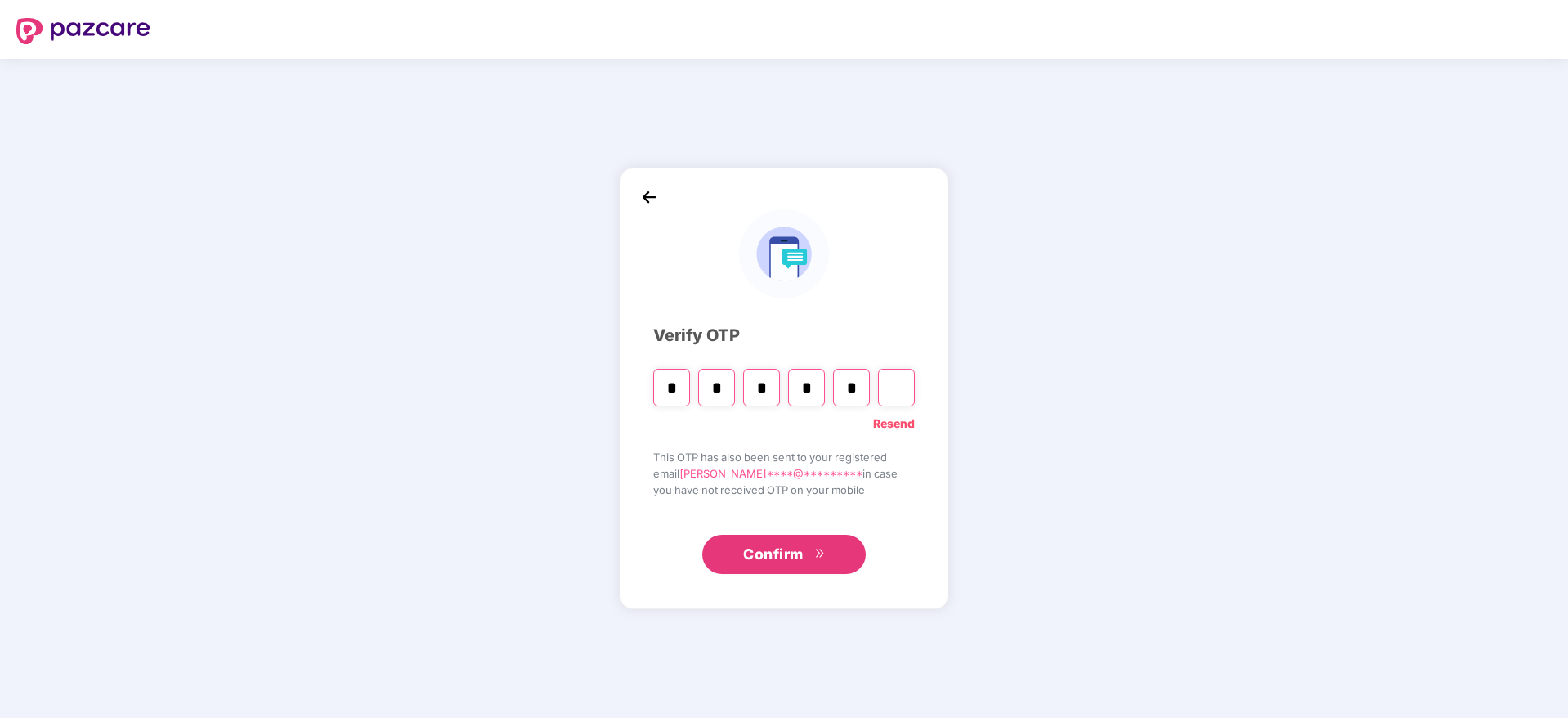
type input "*"
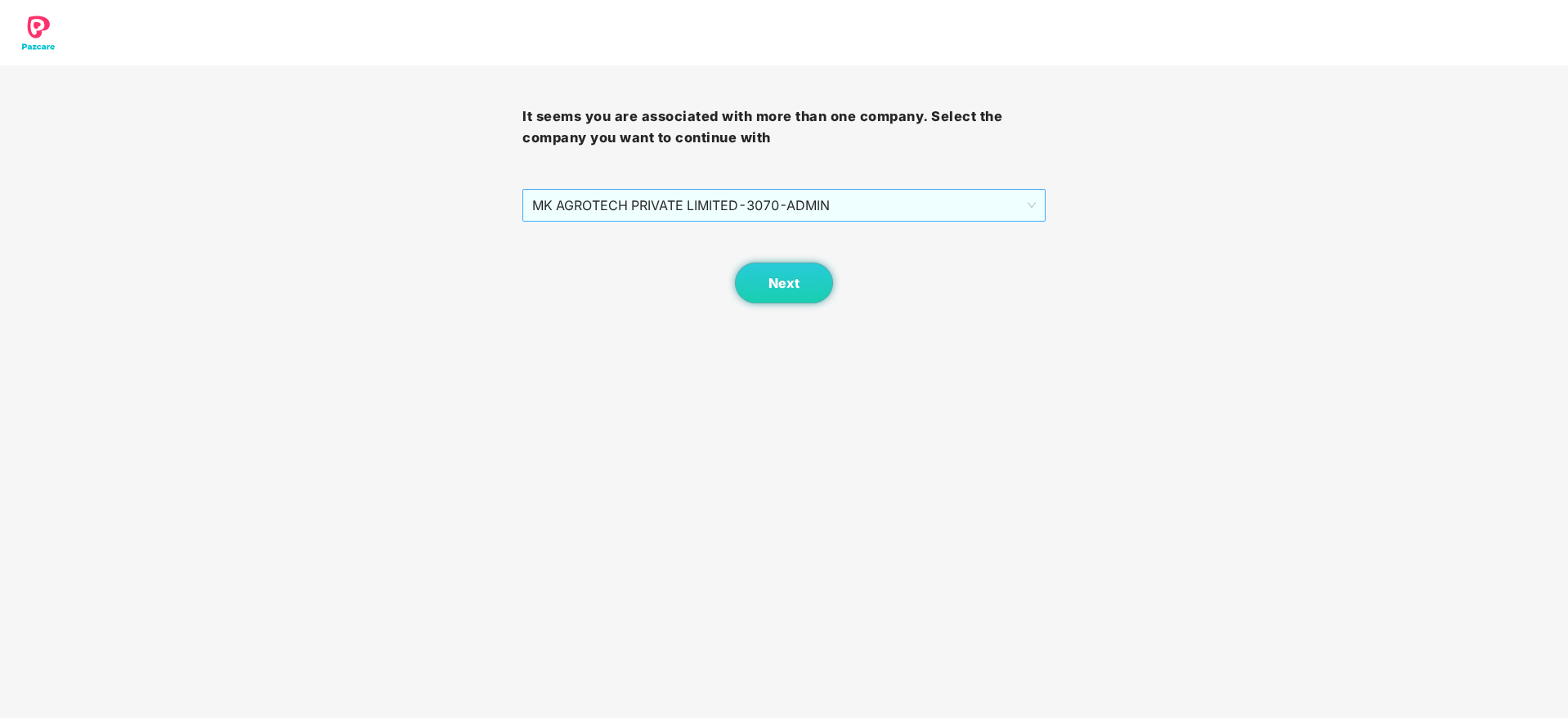
click at [899, 205] on span "MK AGROTECH PRIVATE LIMITED - 3070 - ADMIN" at bounding box center [784, 205] width 503 height 31
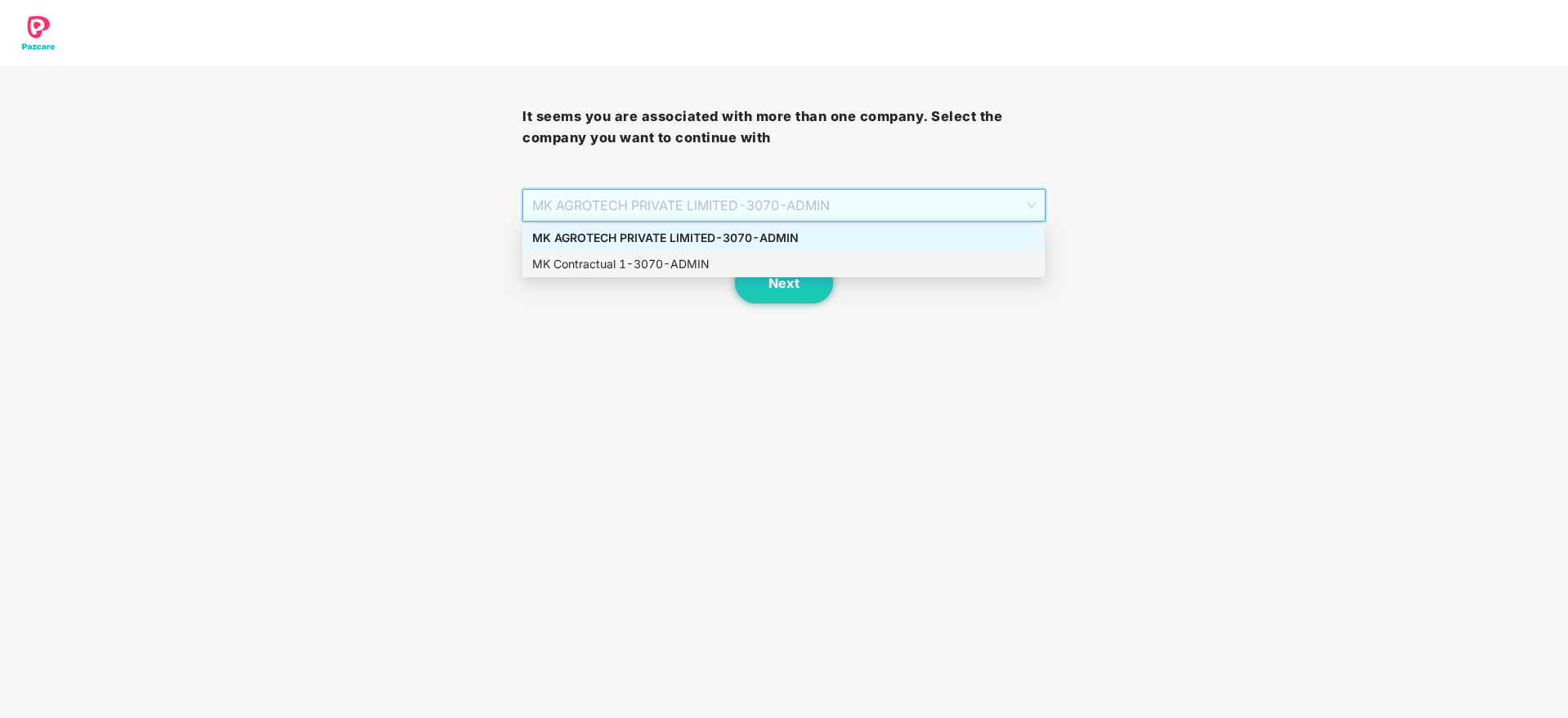
click at [784, 268] on div "MK Contractual 1 - 3070 - ADMIN" at bounding box center [784, 265] width 503 height 18
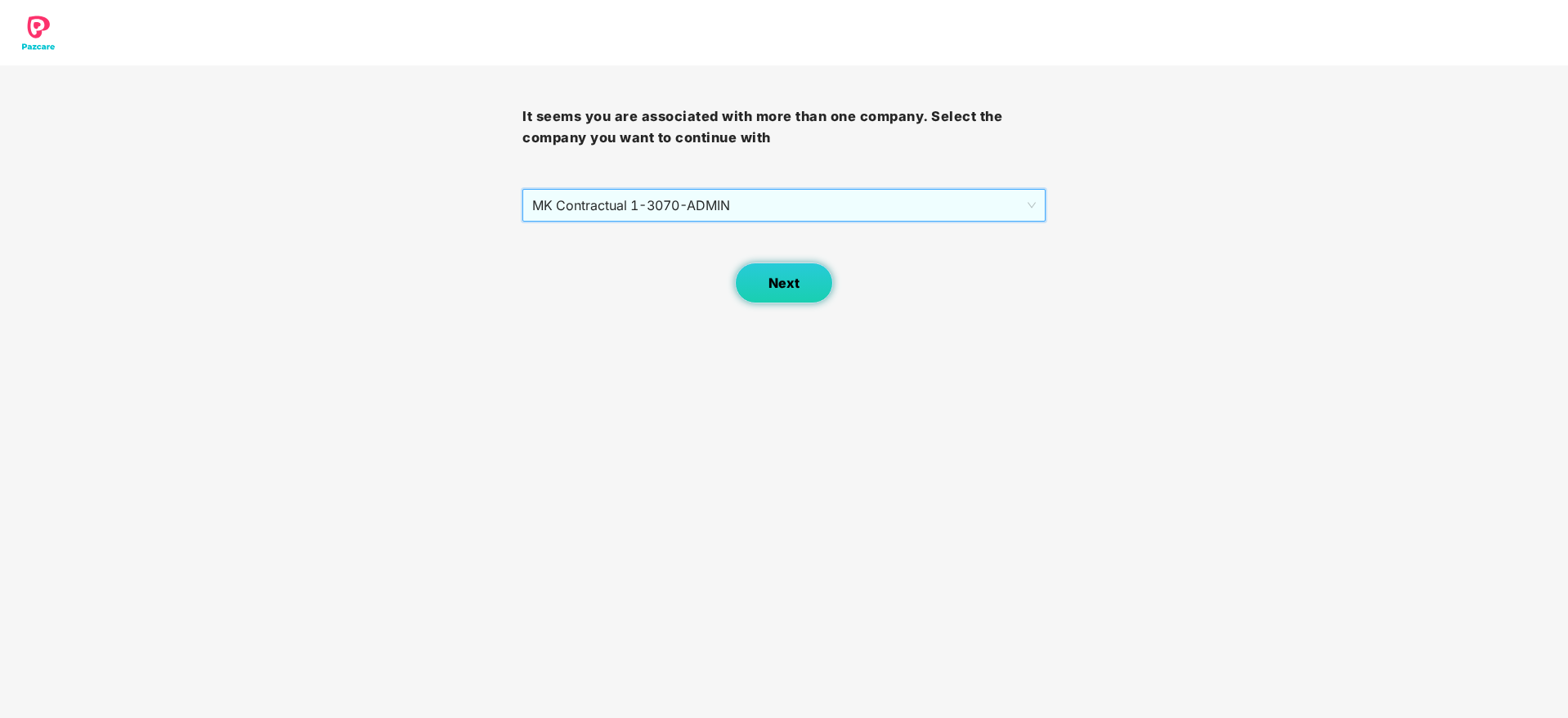
click at [781, 290] on span "Next" at bounding box center [784, 284] width 31 height 16
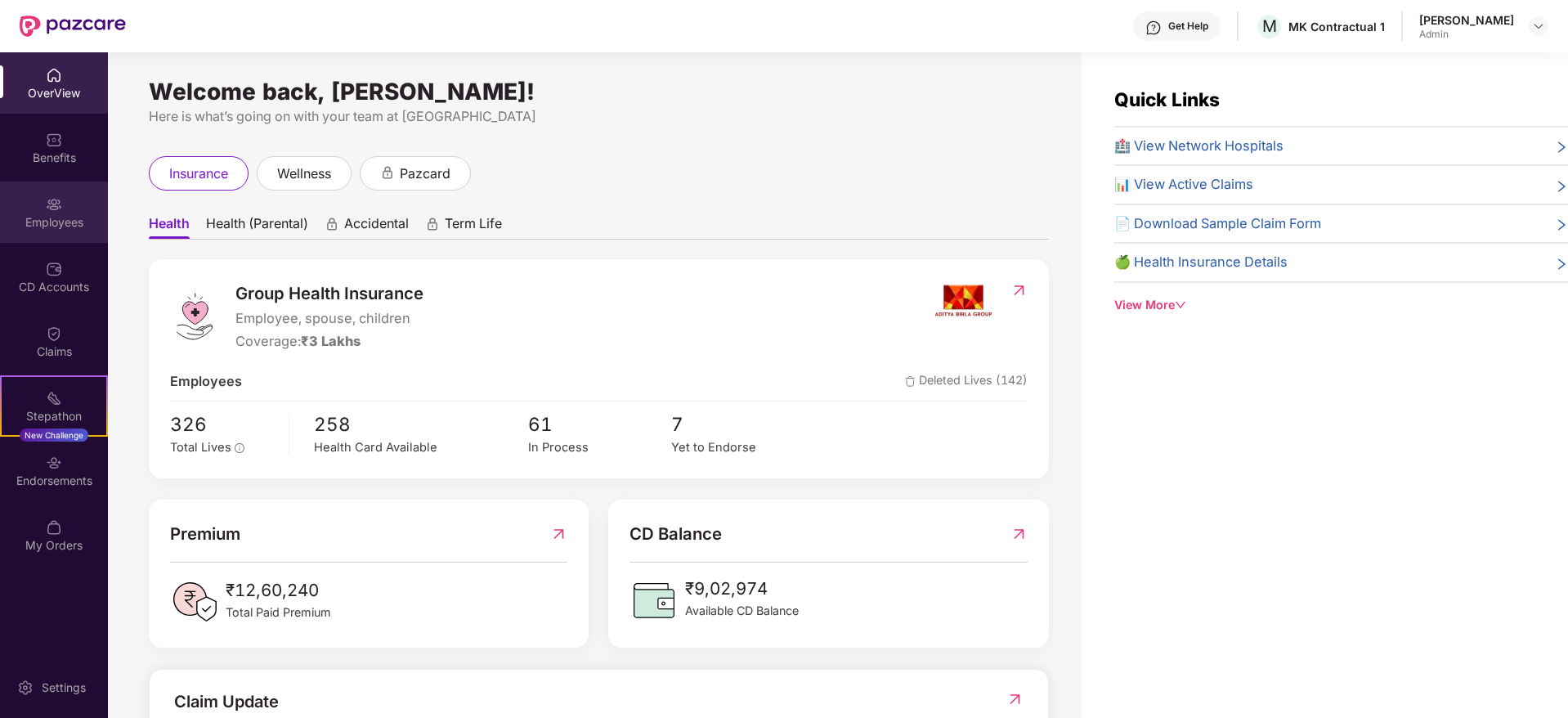
click at [59, 209] on img at bounding box center [54, 205] width 16 height 16
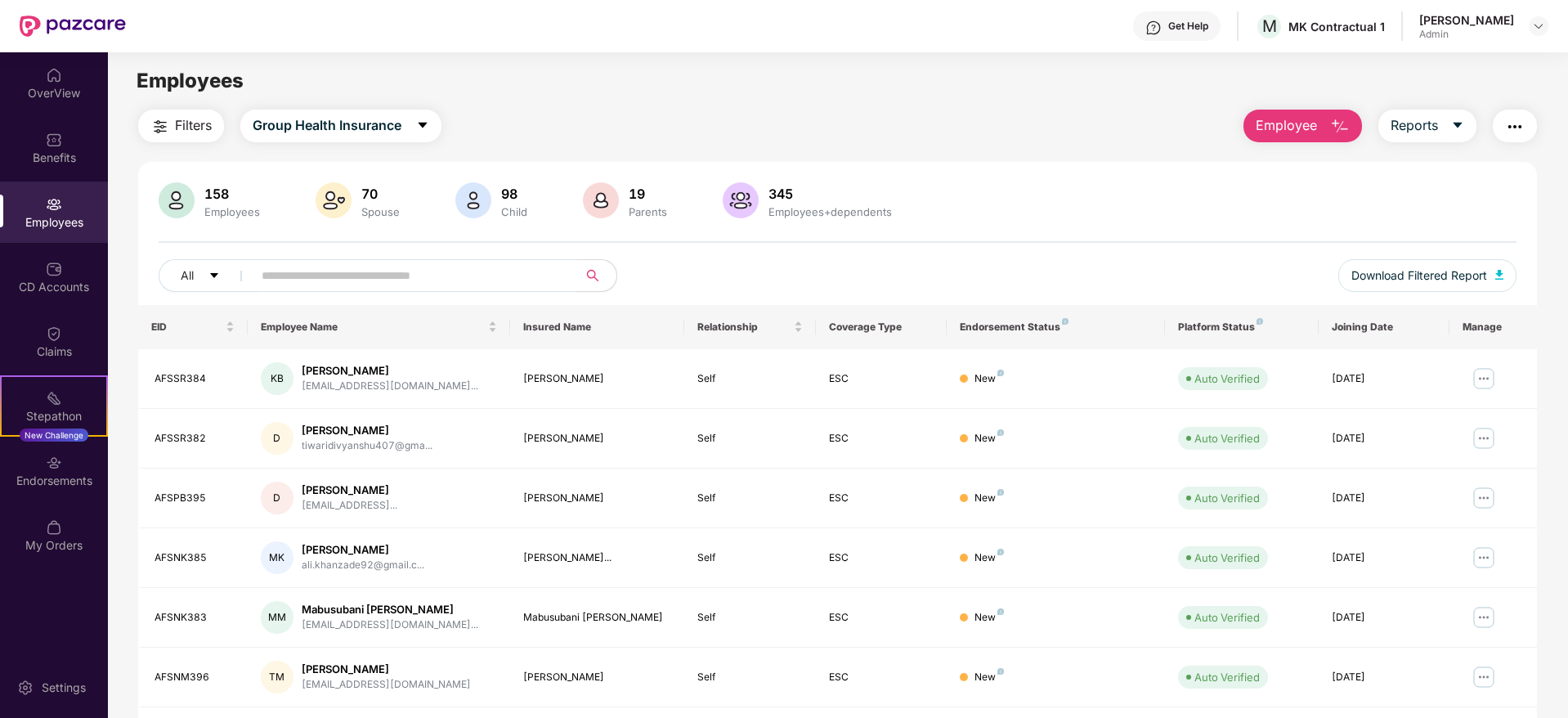
click at [391, 274] on input "text" at bounding box center [408, 276] width 293 height 25
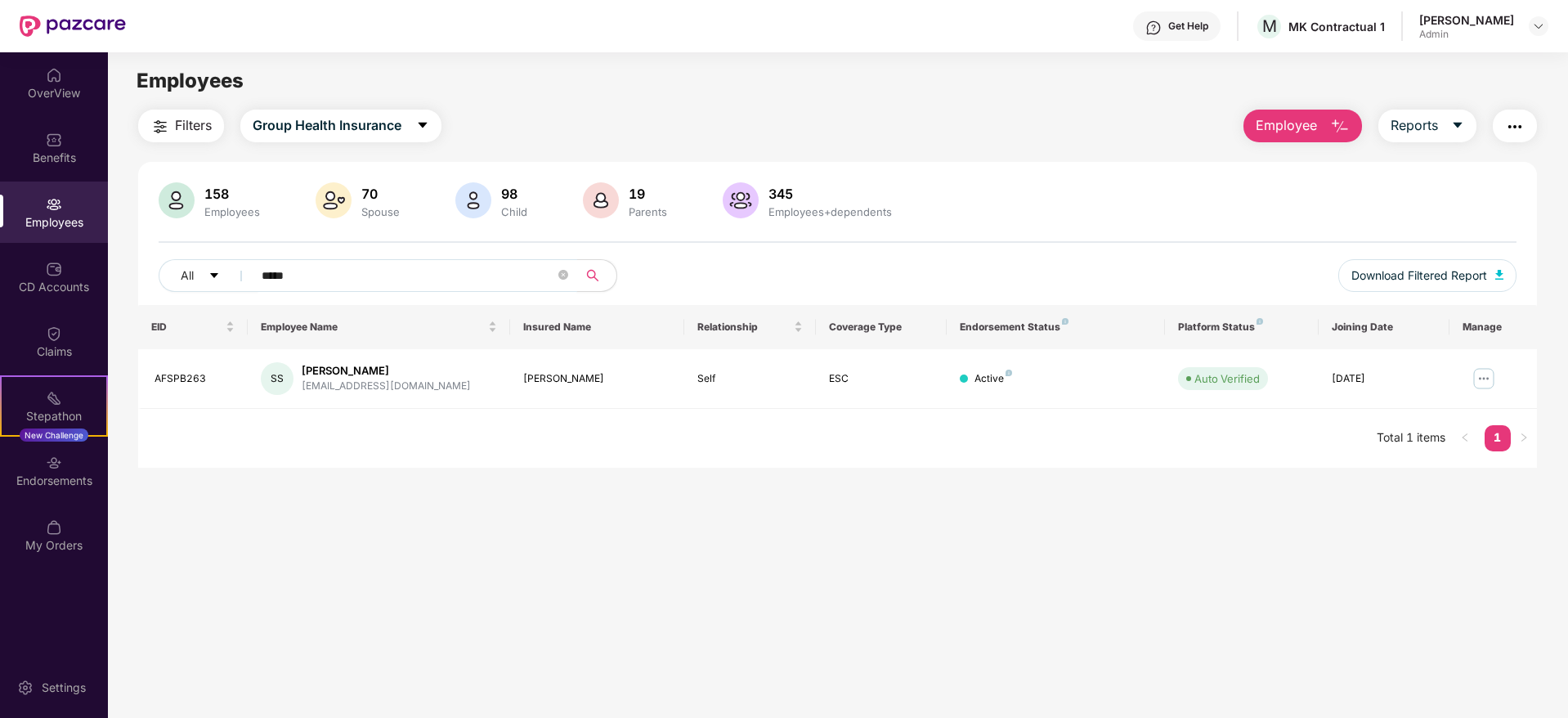
type input "*****"
drag, startPoint x: 404, startPoint y: 383, endPoint x: 300, endPoint y: 387, distance: 104.1
click at [301, 387] on div "siddi7251@gmail.com" at bounding box center [386, 386] width 170 height 16
copy div "siddi7251@gmail.com"
click at [1486, 382] on img at bounding box center [1484, 378] width 26 height 26
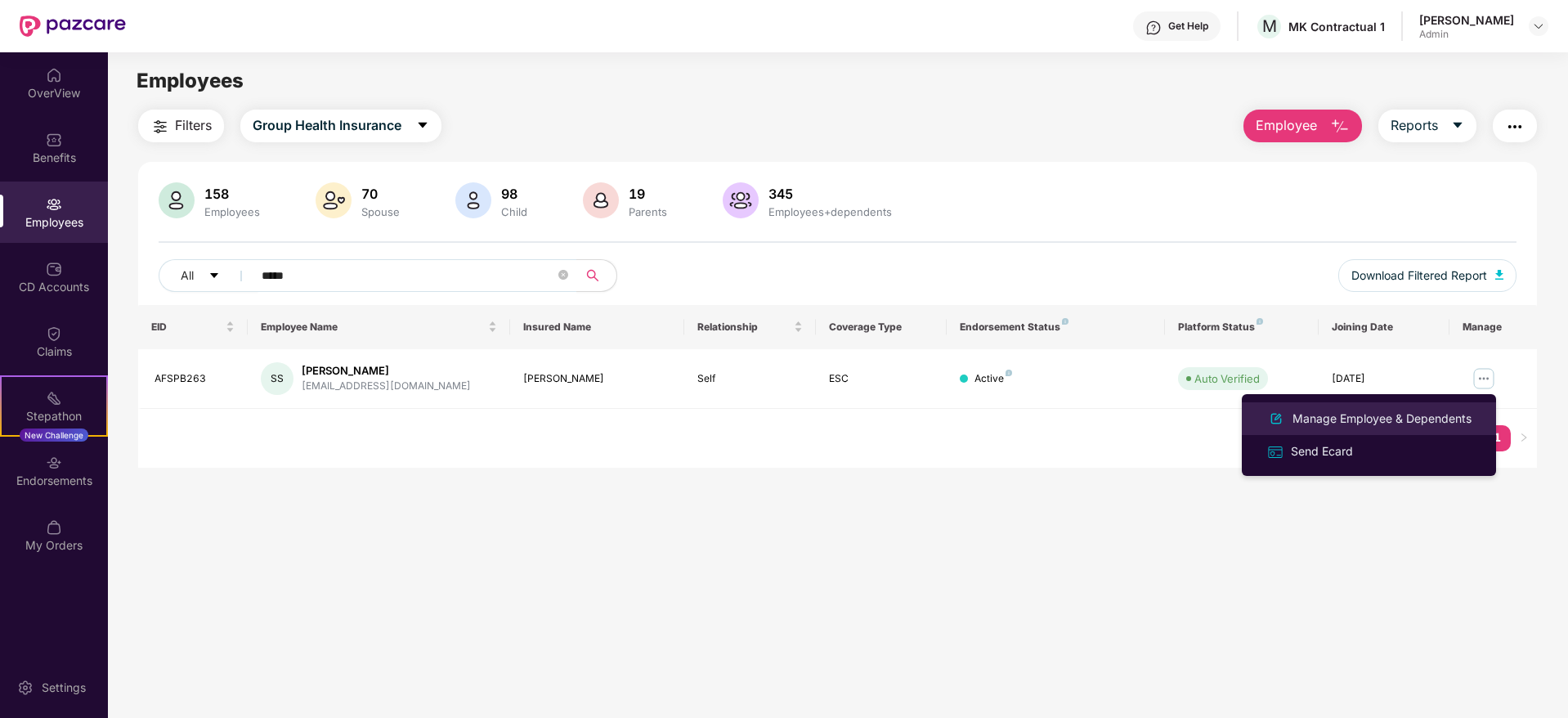
click at [1373, 418] on div "Manage Employee & Dependents" at bounding box center [1382, 418] width 186 height 18
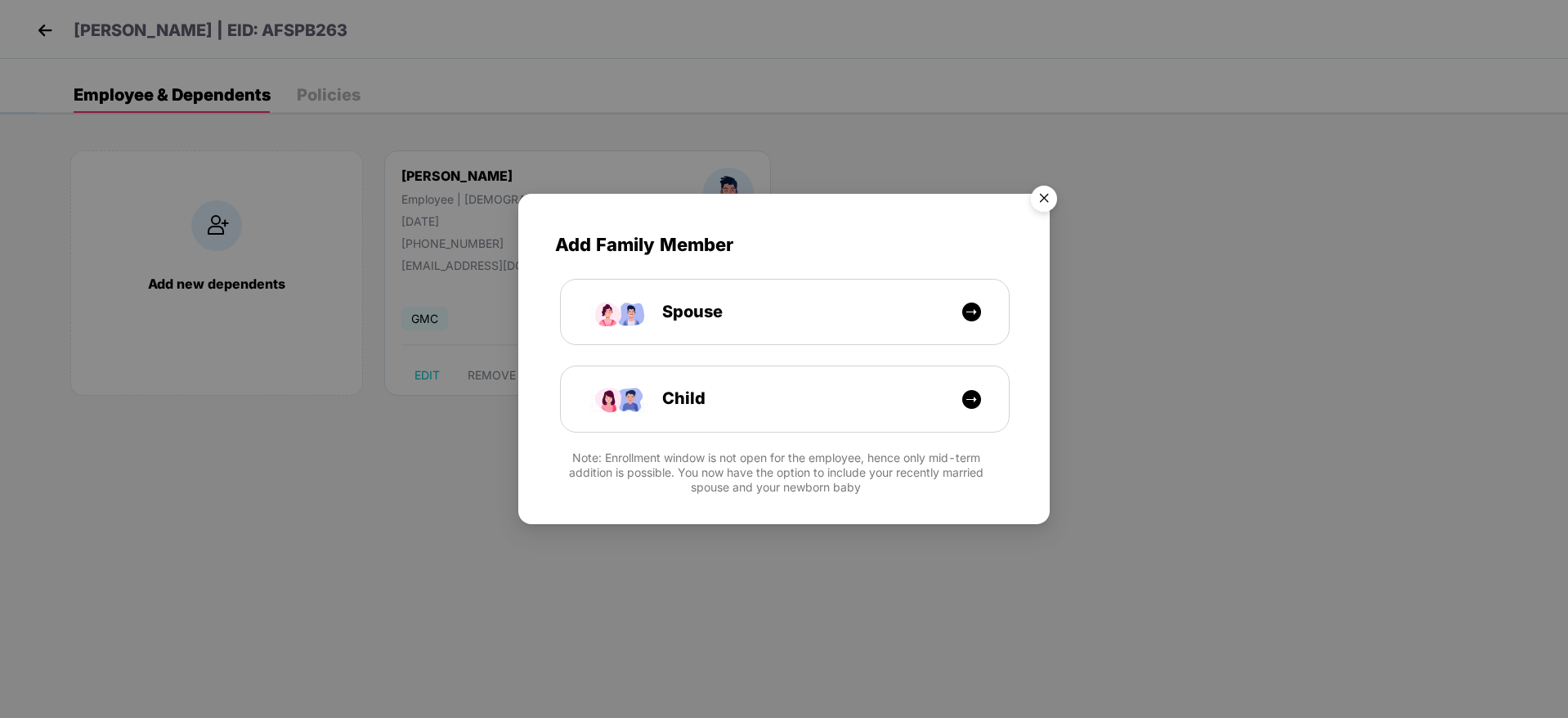
click at [1045, 200] on img "Close" at bounding box center [1044, 202] width 46 height 46
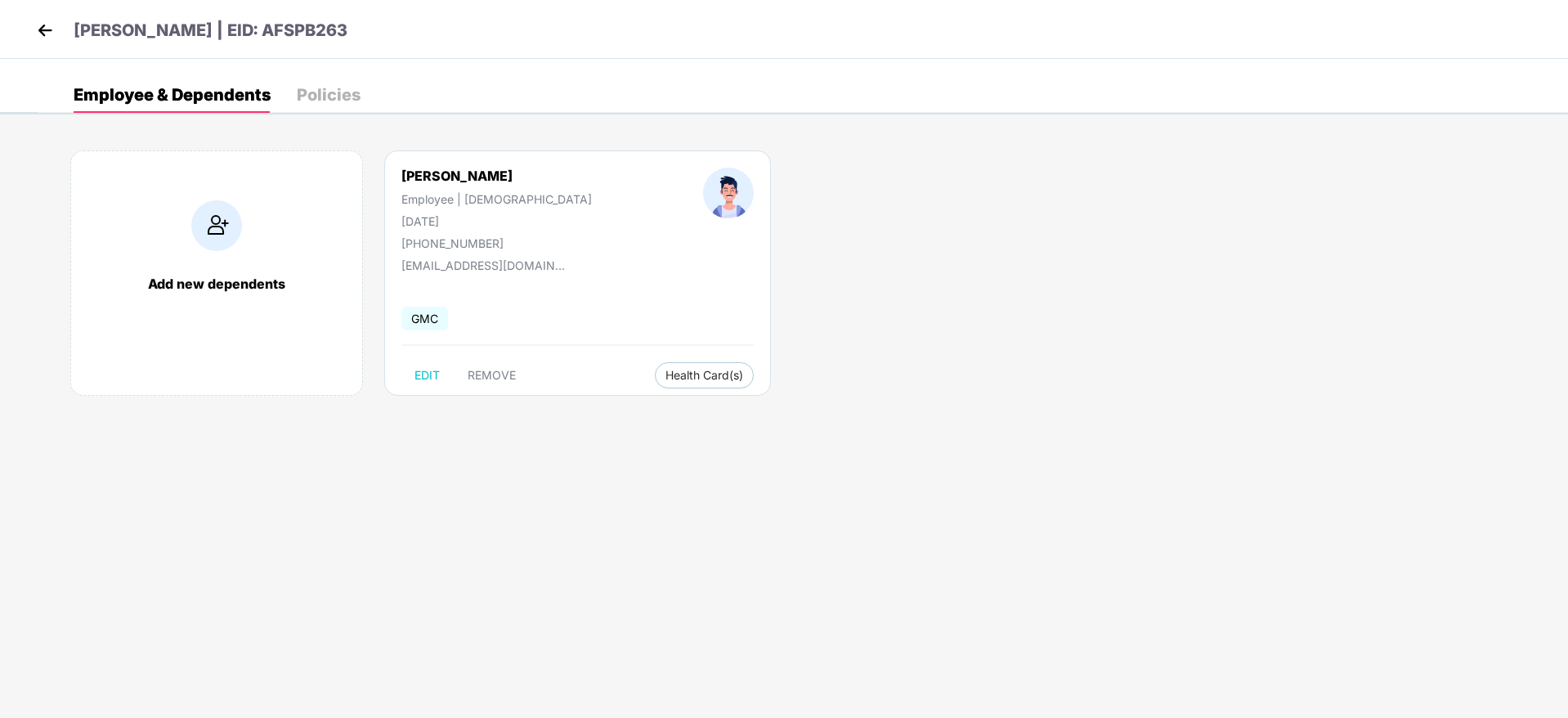
click at [466, 234] on div "Siddiq Samad Employee | Male 15 July 1996 +919483847269" at bounding box center [497, 209] width 301 height 83
click at [457, 244] on div "+919483847269" at bounding box center [496, 244] width 191 height 14
copy div "919483847269"
click at [580, 463] on body "Siddiq Samad | EID: AFSPB263 Employee & Dependents Policies Add new dependents …" at bounding box center [784, 359] width 1568 height 718
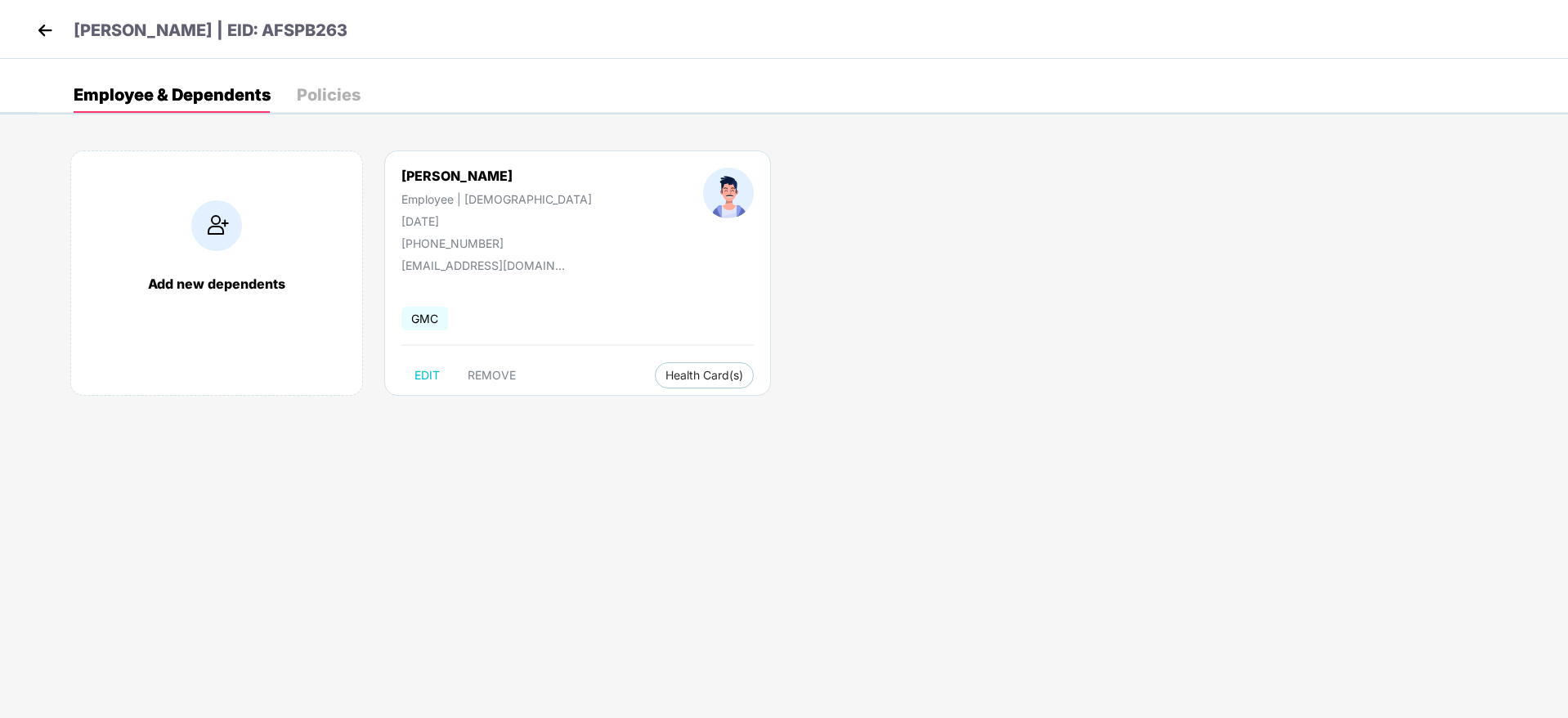
click at [41, 34] on img at bounding box center [45, 30] width 25 height 25
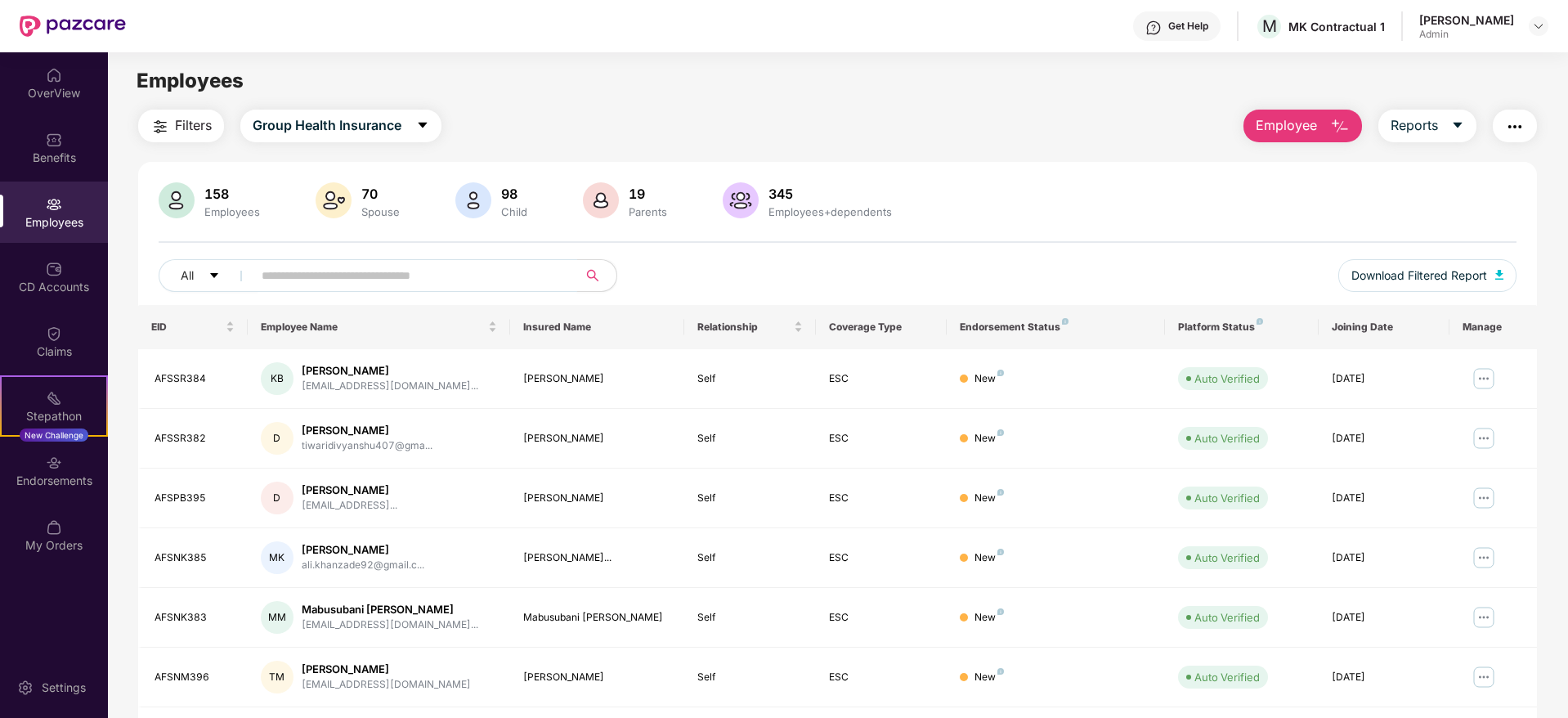
click at [450, 276] on input "text" at bounding box center [408, 276] width 293 height 25
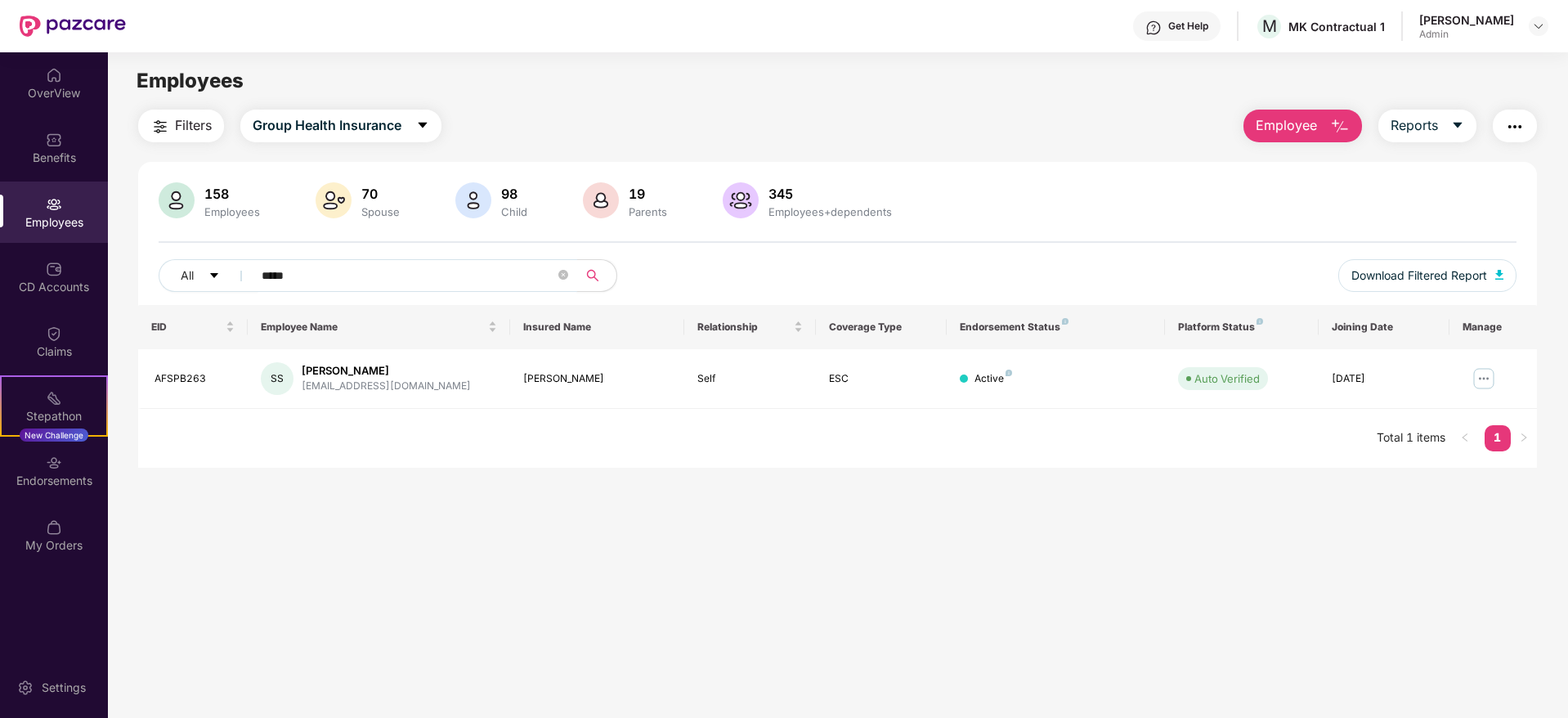
type input "*****"
click at [1536, 28] on img at bounding box center [1538, 26] width 13 height 13
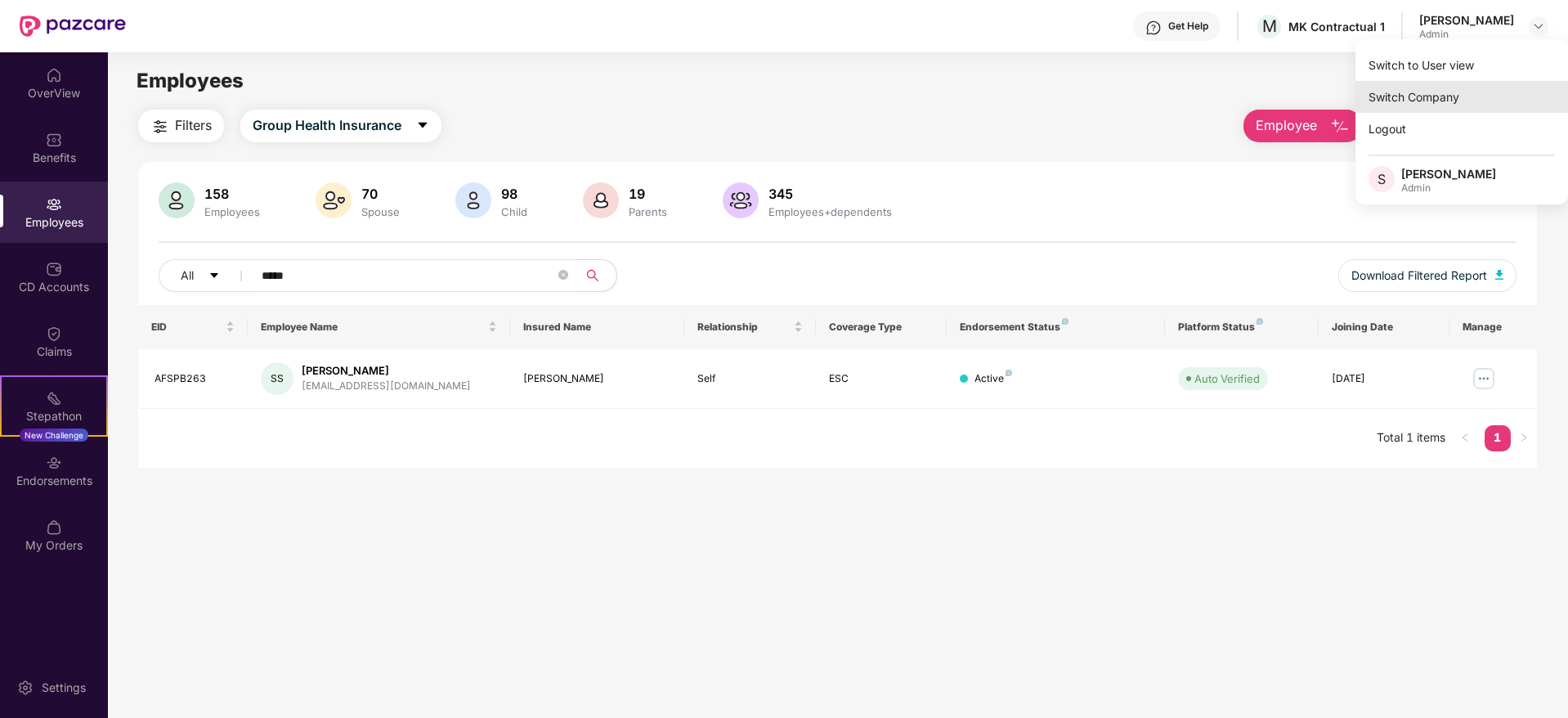
click at [1448, 99] on div "Switch Company" at bounding box center [1461, 97] width 213 height 32
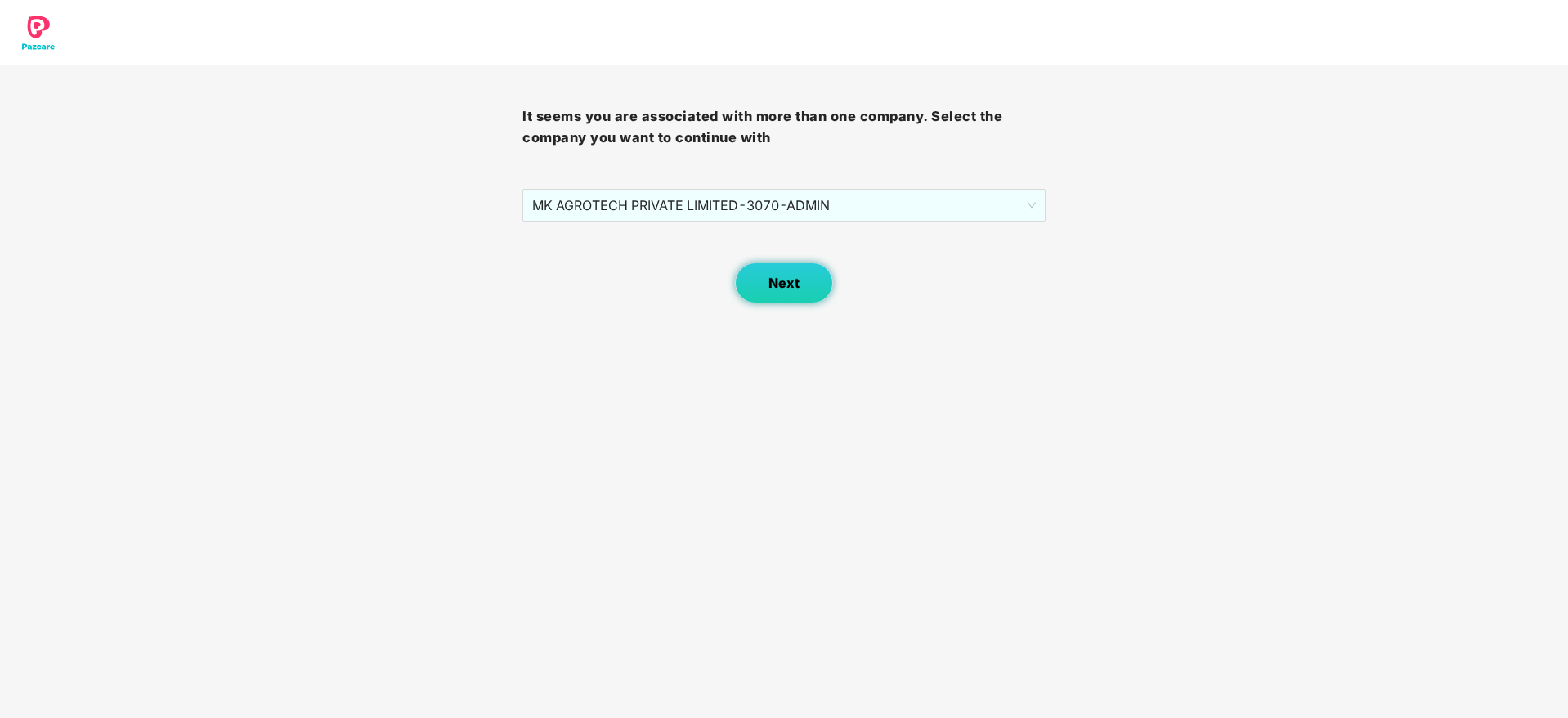
click at [784, 282] on span "Next" at bounding box center [784, 284] width 31 height 16
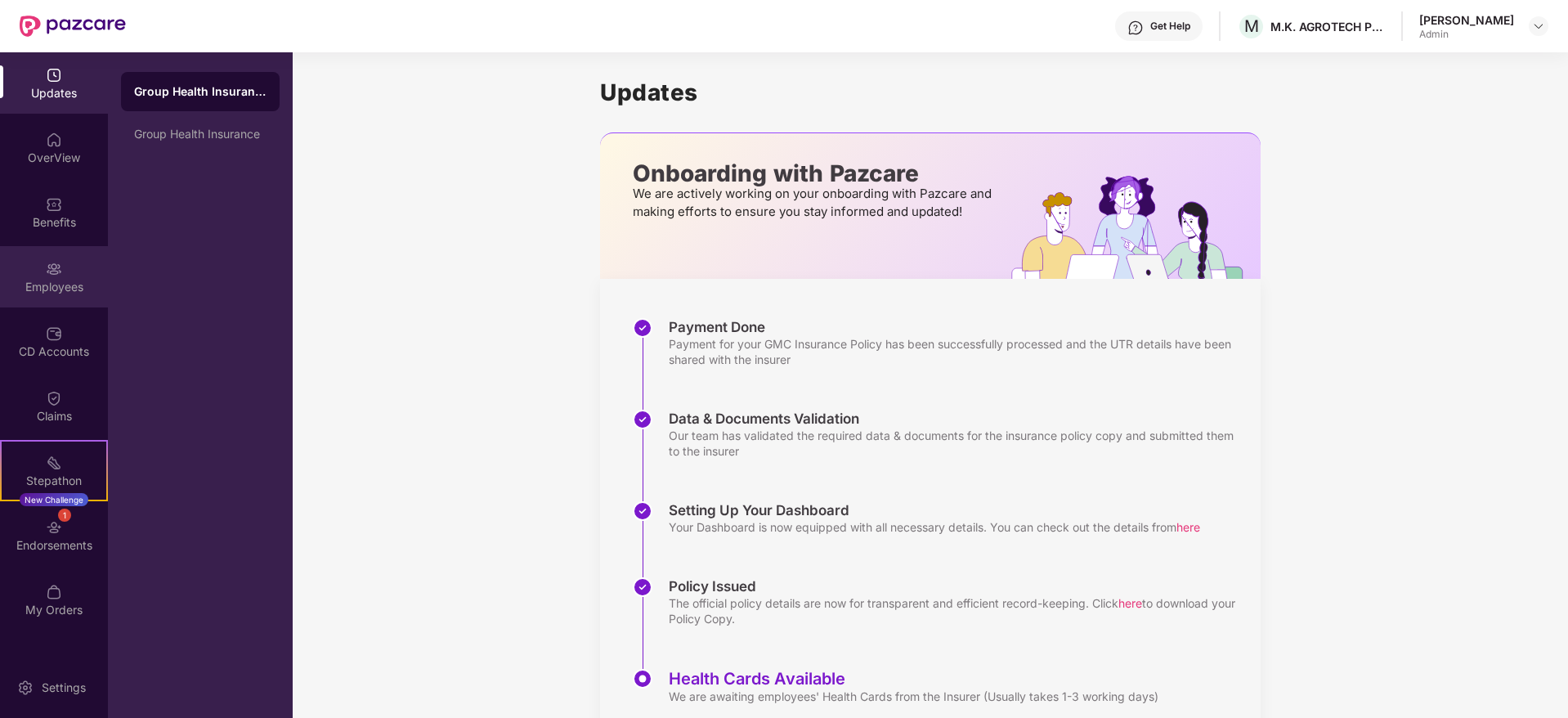
click at [48, 291] on div "Employees" at bounding box center [54, 287] width 108 height 16
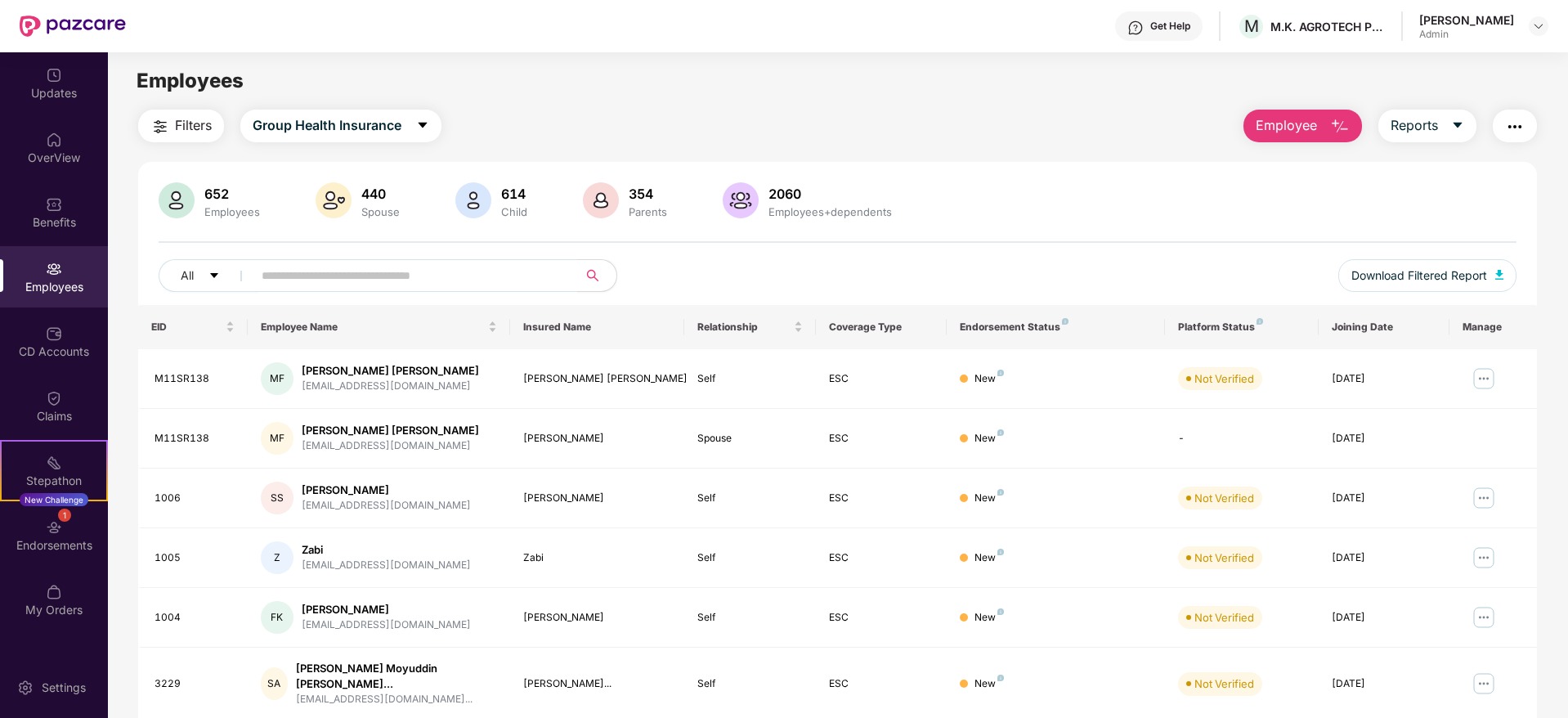
click at [432, 284] on input "text" at bounding box center [408, 276] width 293 height 25
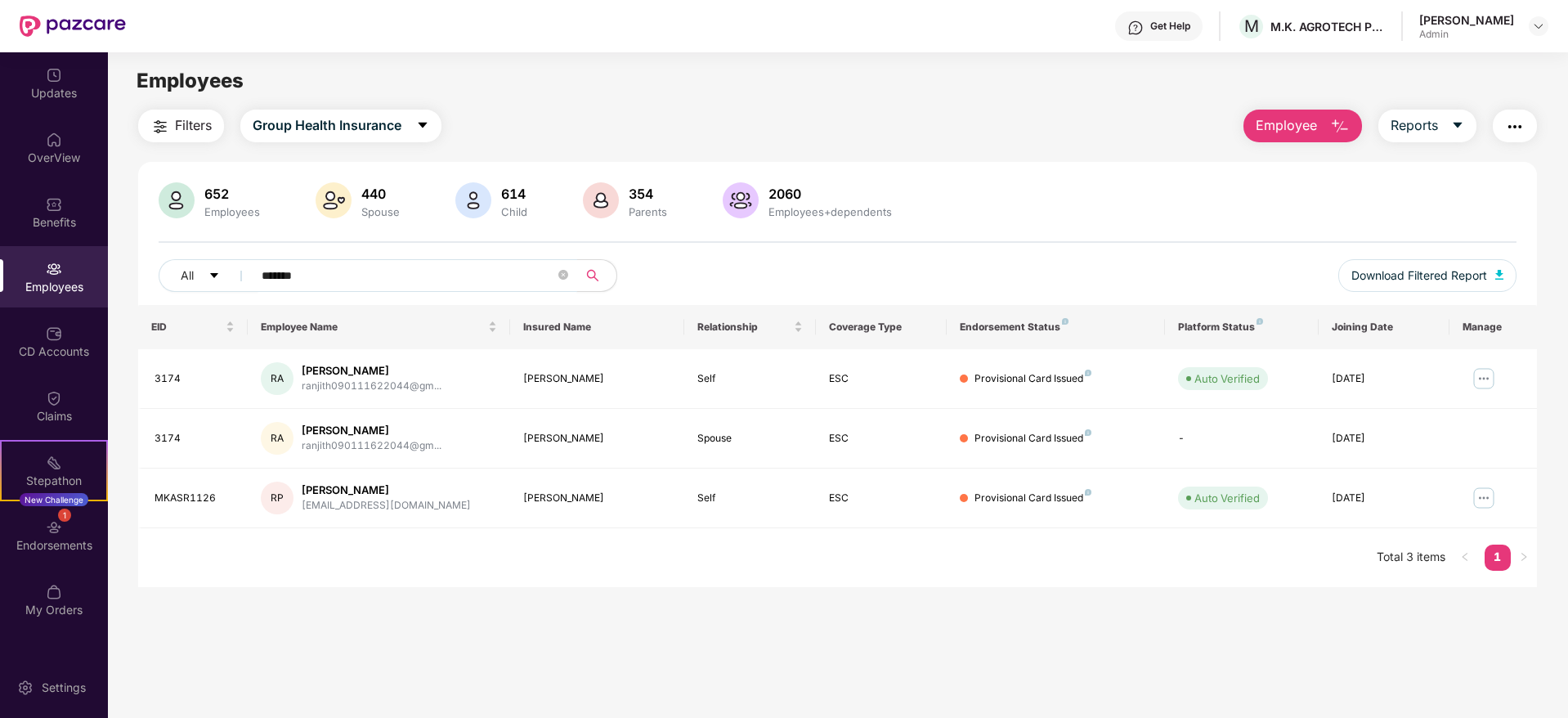
click at [443, 274] on input "*******" at bounding box center [408, 276] width 293 height 25
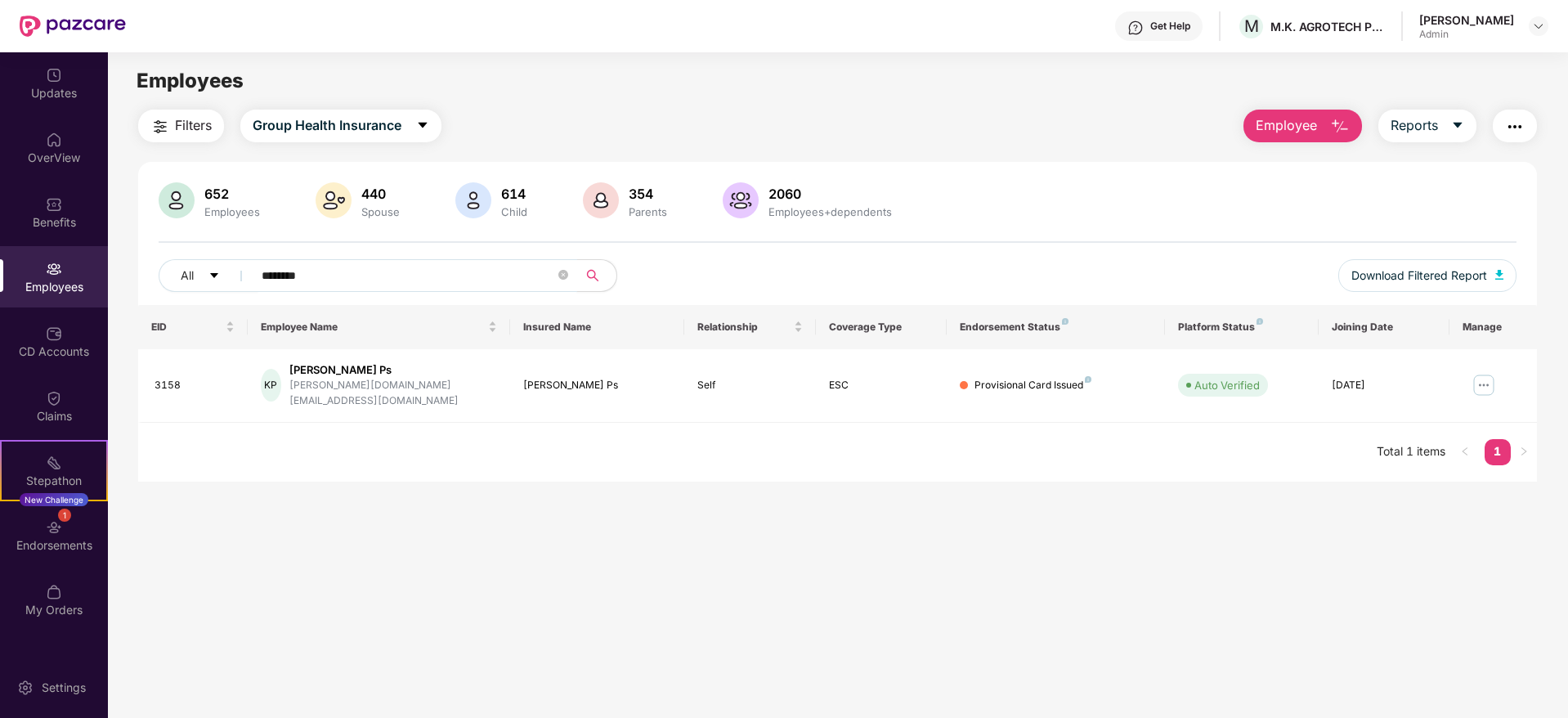
click at [425, 269] on input "********" at bounding box center [408, 276] width 293 height 25
type input "*"
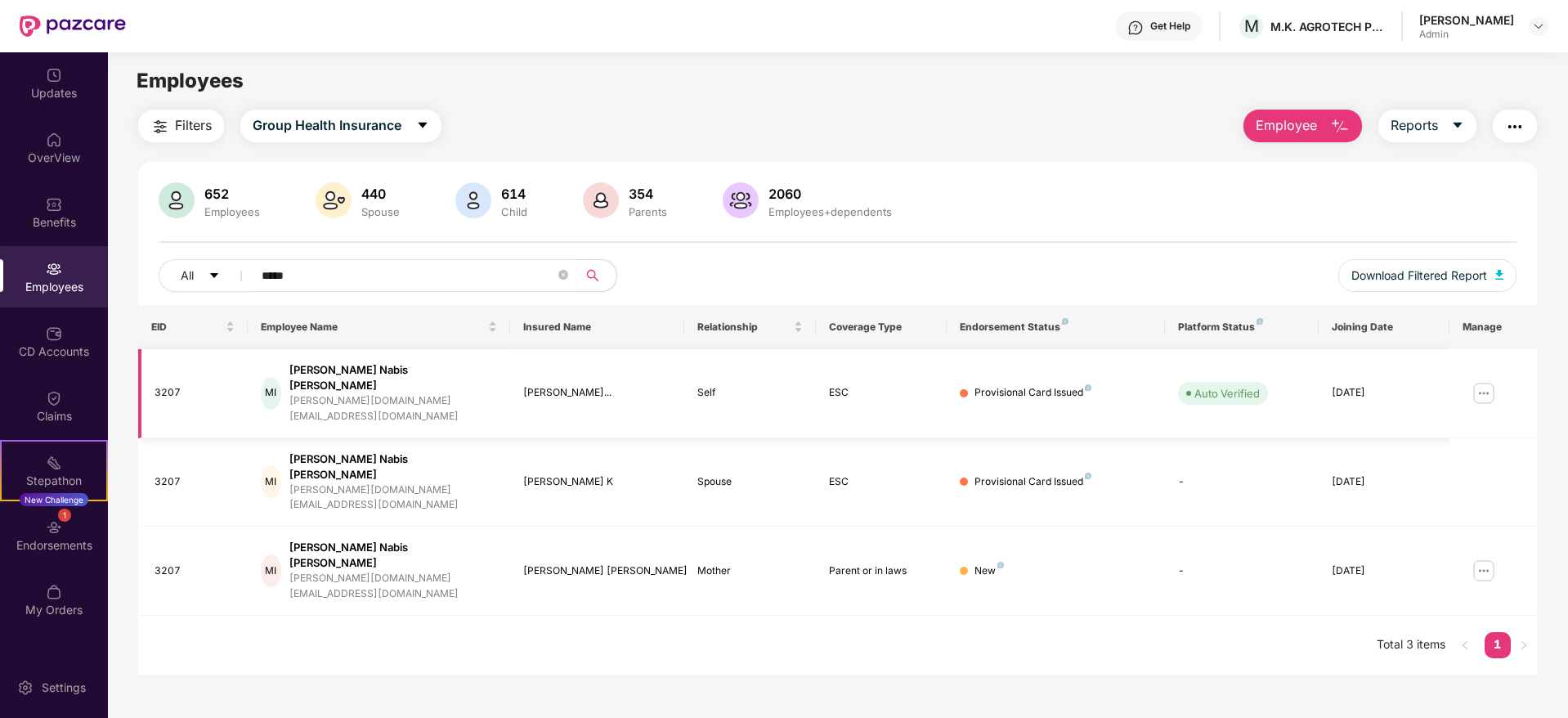
type input "*****"
drag, startPoint x: 431, startPoint y: 383, endPoint x: 300, endPoint y: 391, distance: 131.2
click at [300, 393] on div "[PERSON_NAME][DOMAIN_NAME][EMAIL_ADDRESS][DOMAIN_NAME]" at bounding box center [393, 408] width 208 height 31
copy div "[PERSON_NAME][DOMAIN_NAME][EMAIL_ADDRESS][DOMAIN_NAME]"
